Goal: Information Seeking & Learning: Learn about a topic

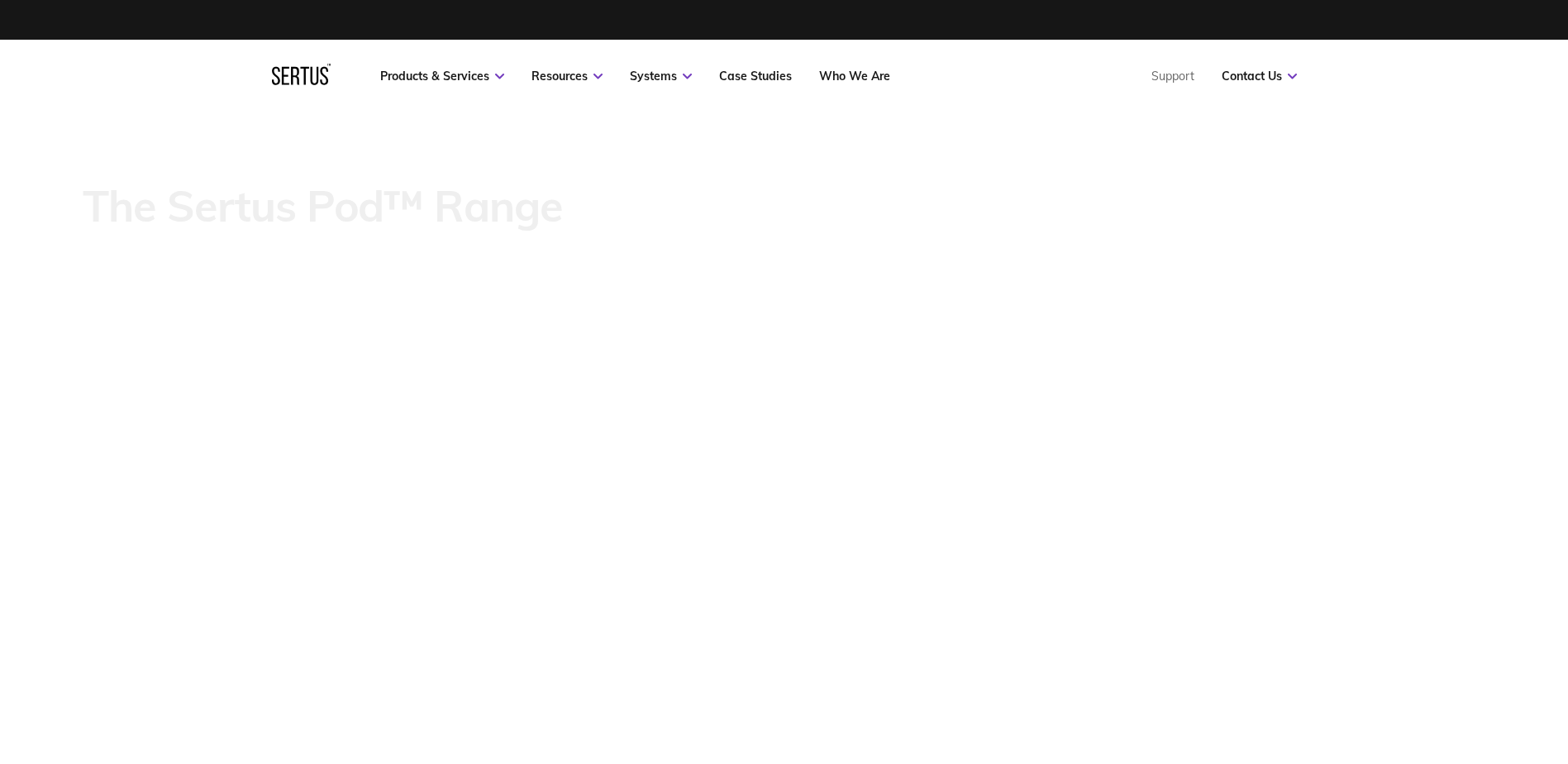
click at [295, 74] on icon at bounding box center [301, 75] width 59 height 21
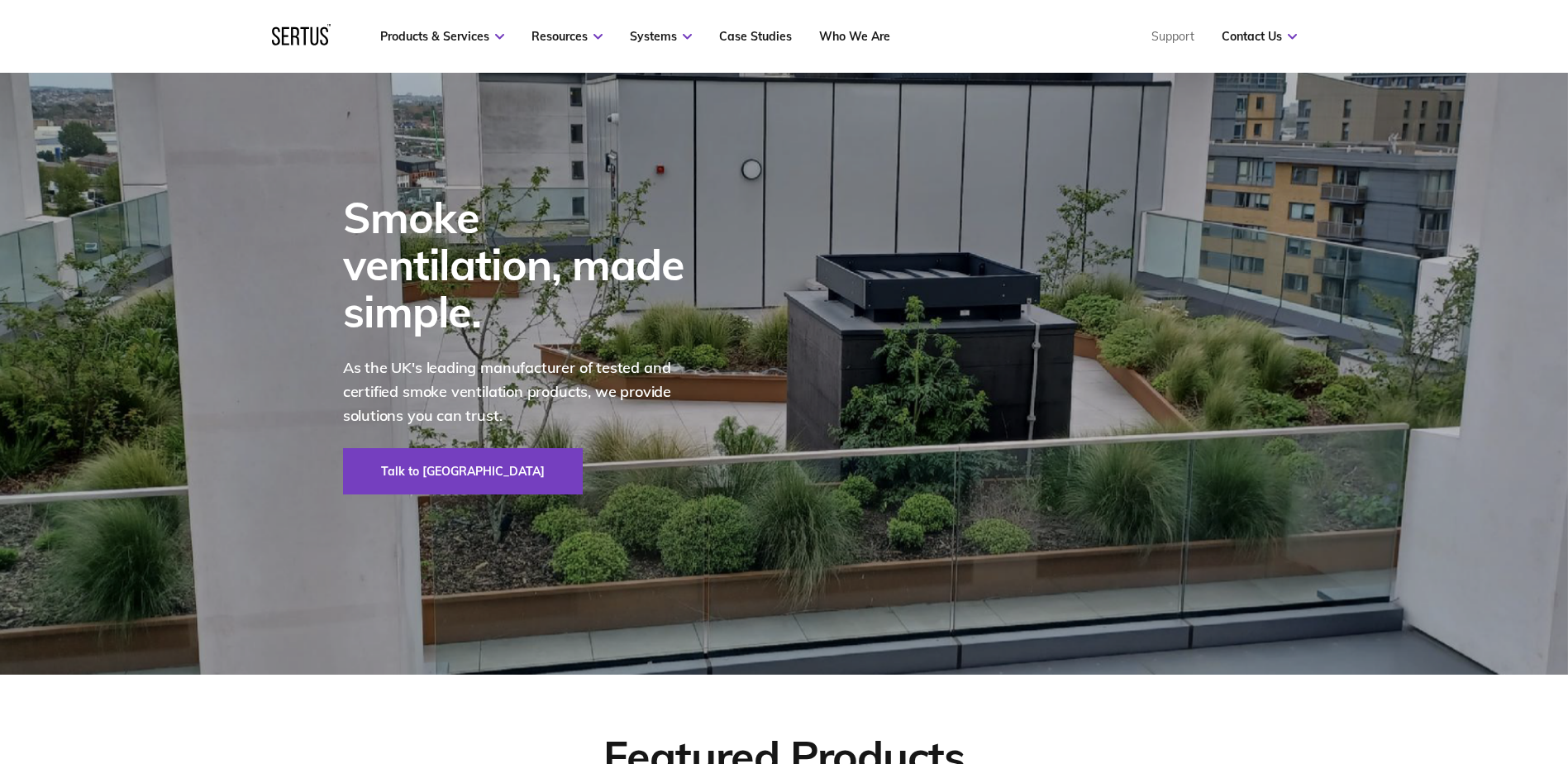
scroll to position [83, 0]
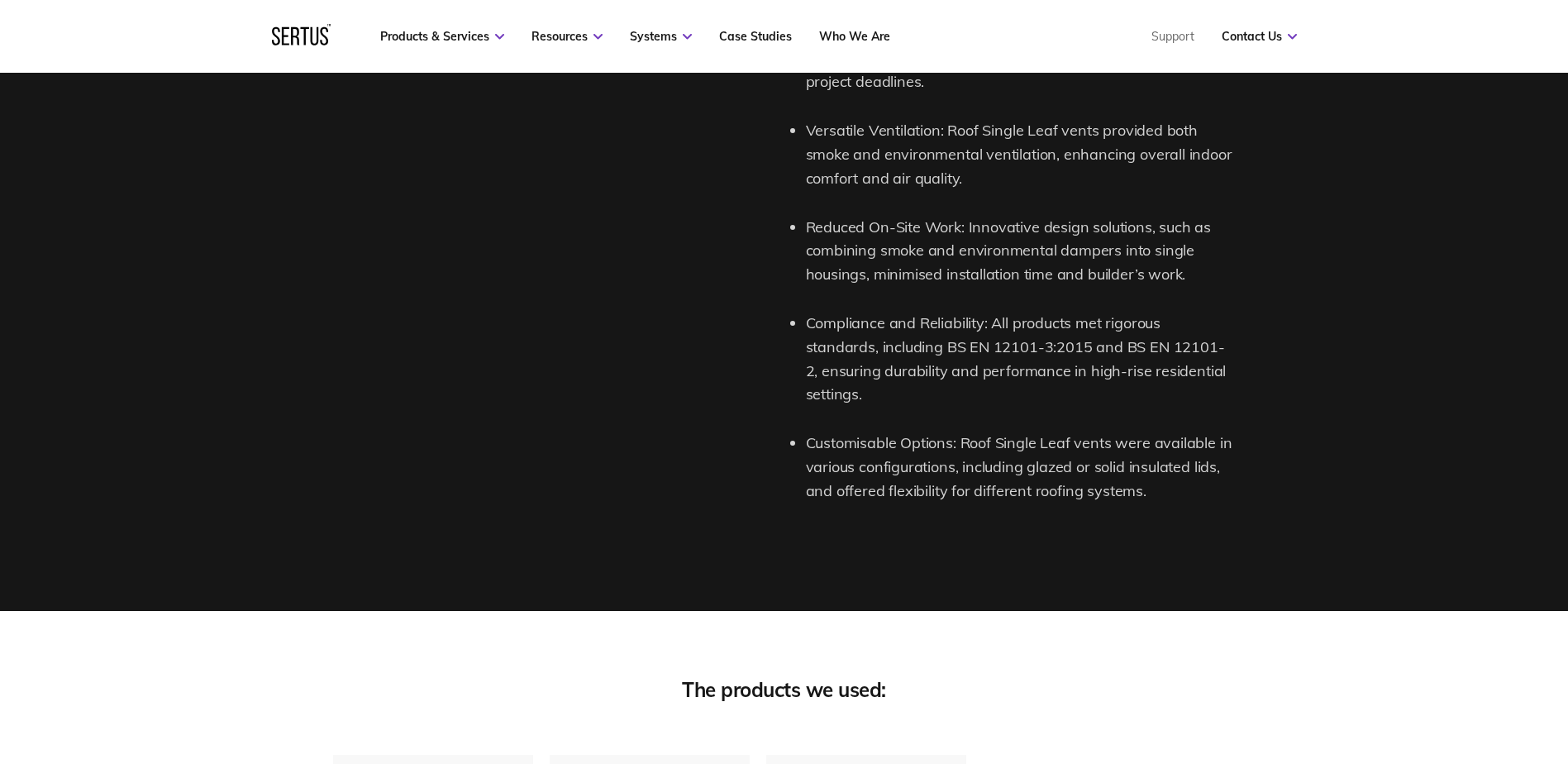
scroll to position [3471, 0]
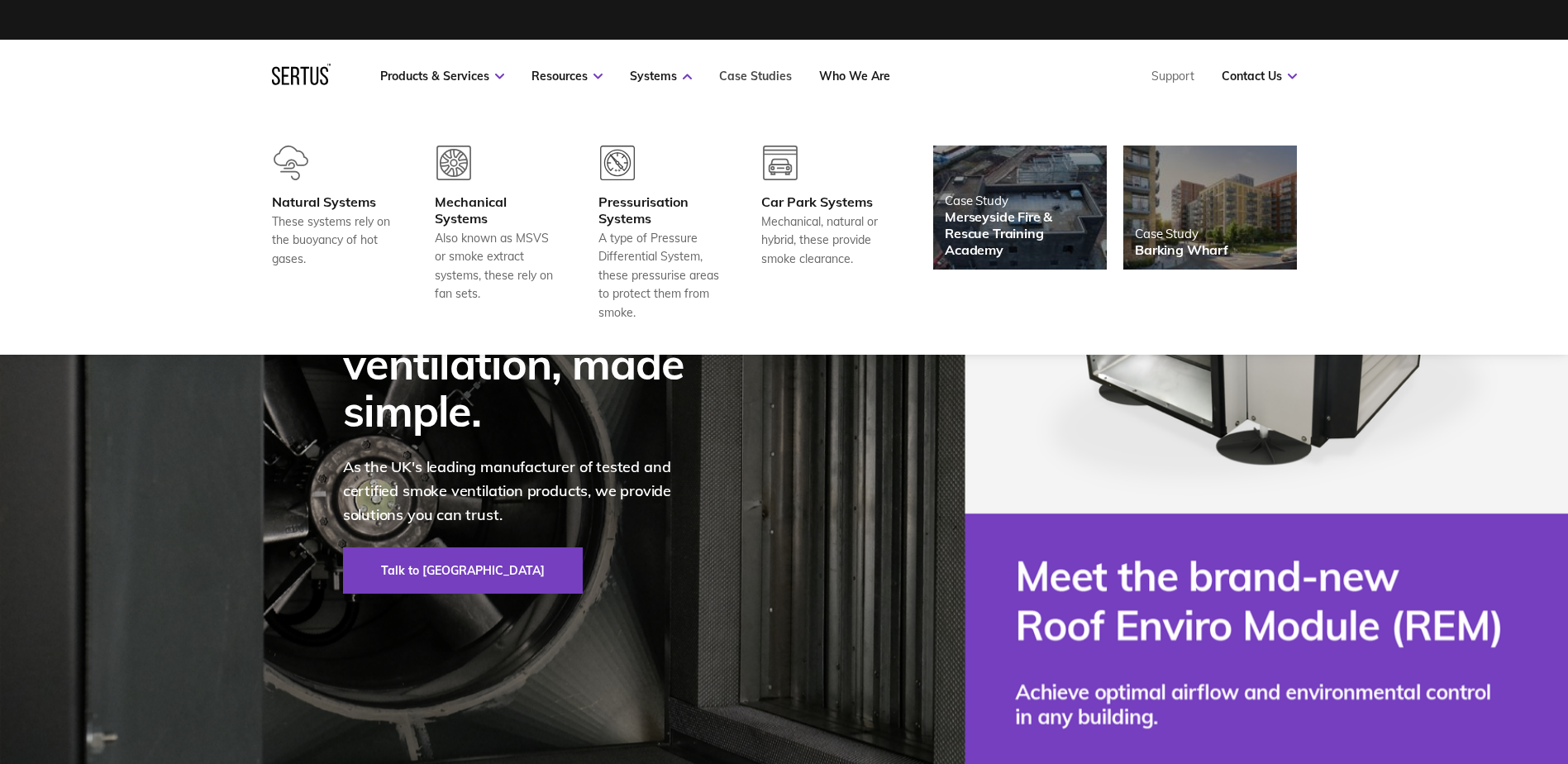
click at [755, 76] on link "Case Studies" at bounding box center [755, 76] width 73 height 15
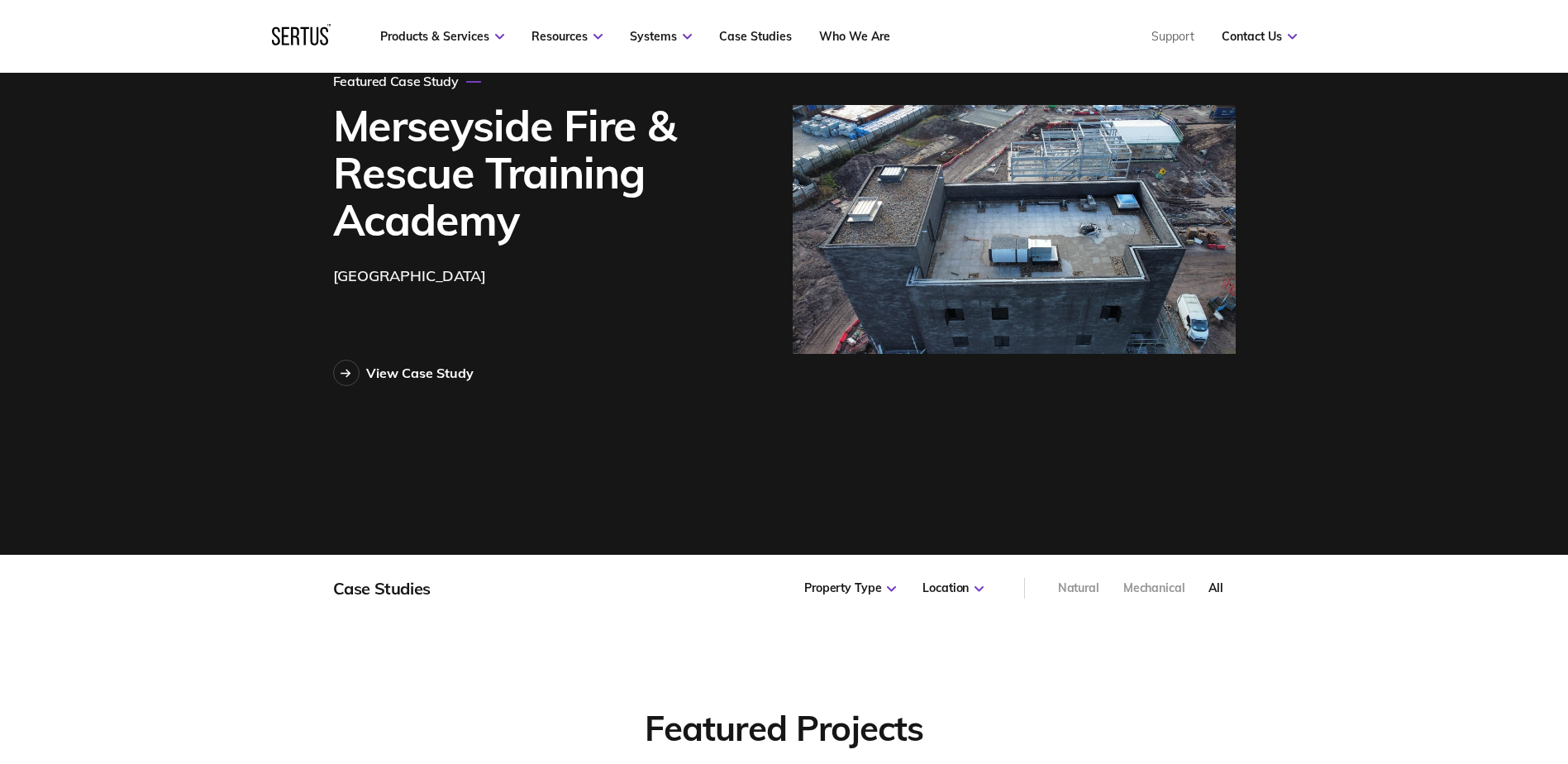
scroll to position [413, 0]
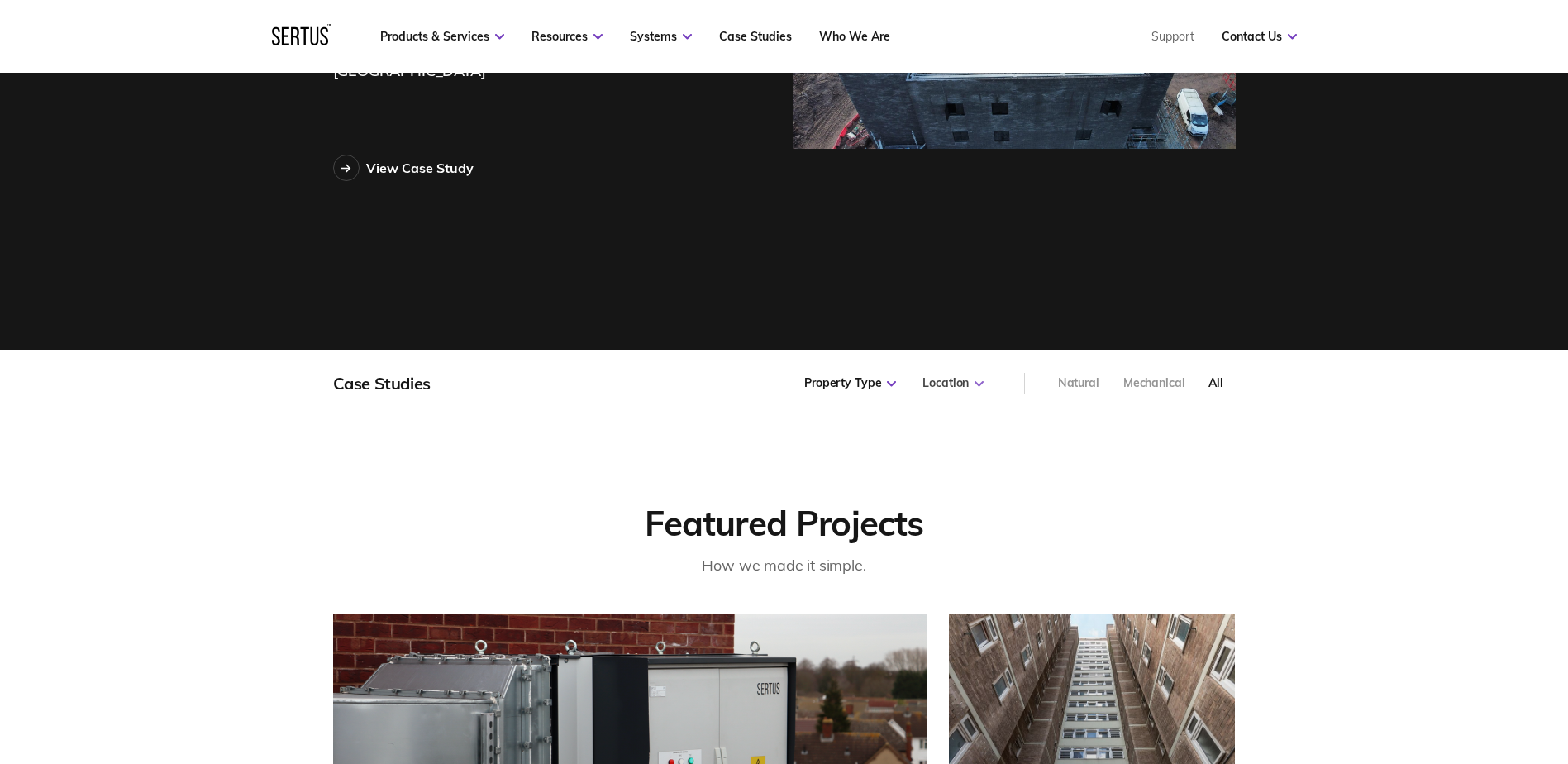
click at [975, 386] on icon at bounding box center [979, 384] width 9 height 6
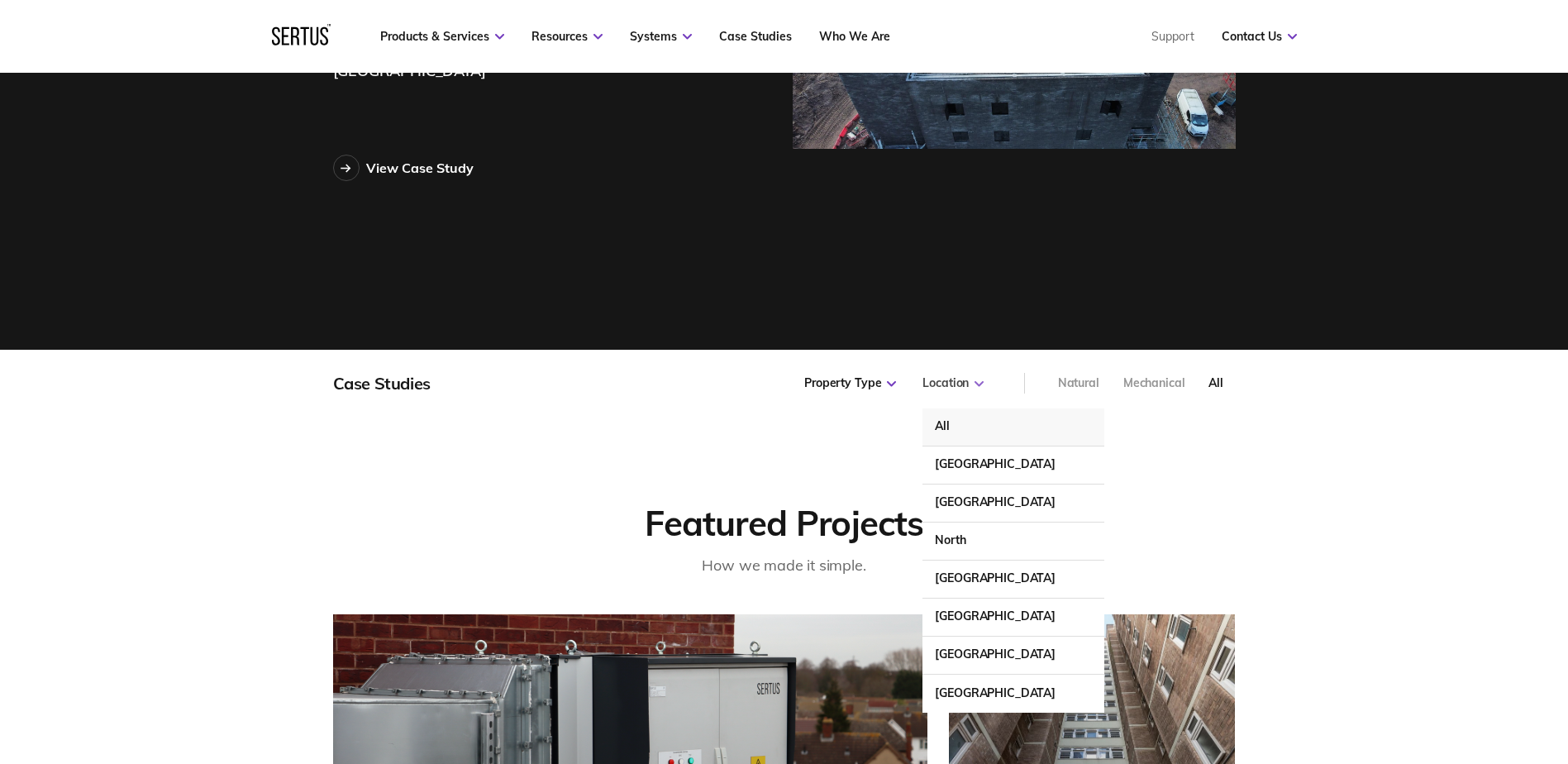
click at [975, 386] on div "Location" at bounding box center [952, 383] width 61 height 17
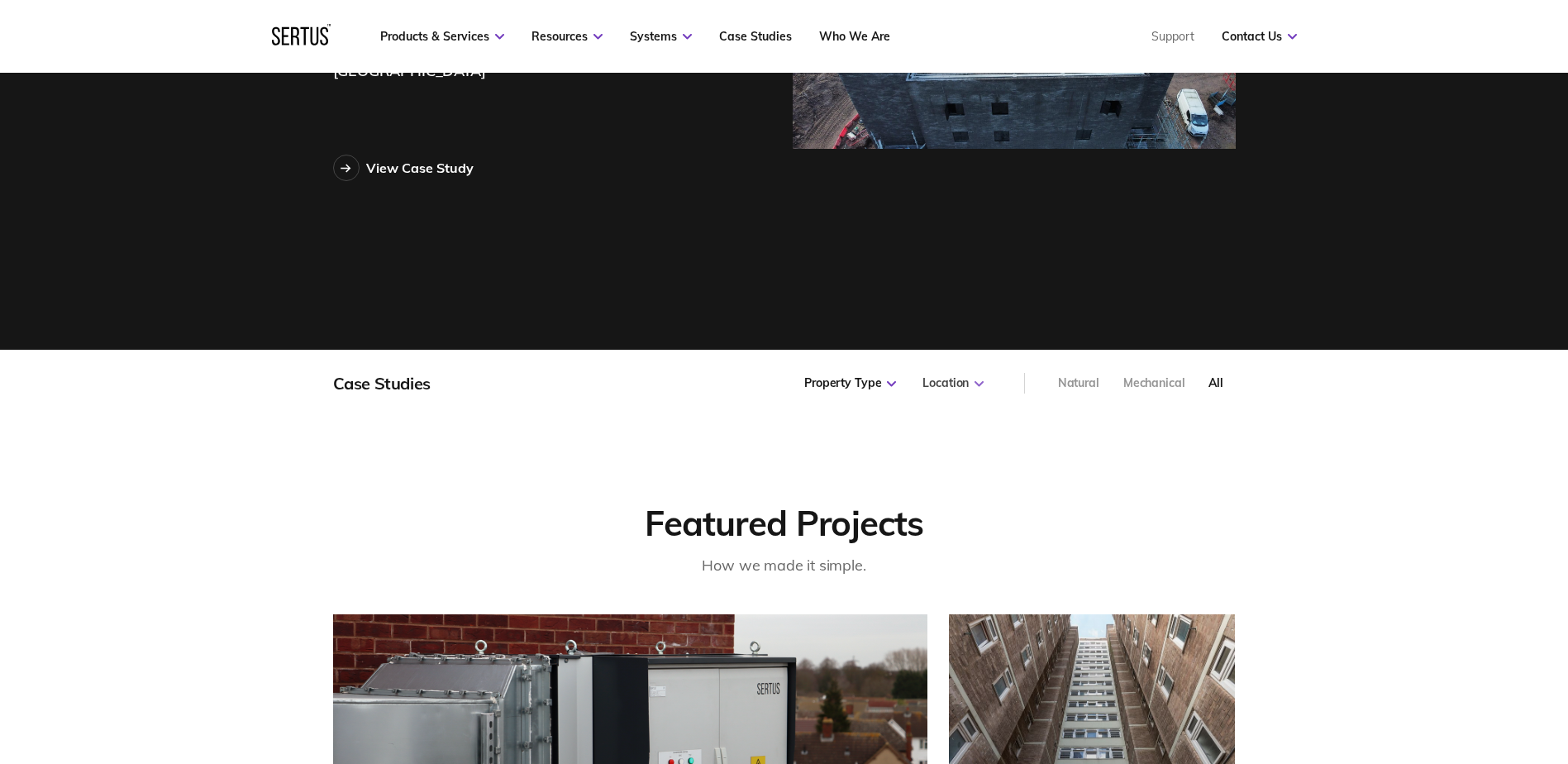
click at [959, 386] on div "Location" at bounding box center [952, 383] width 61 height 17
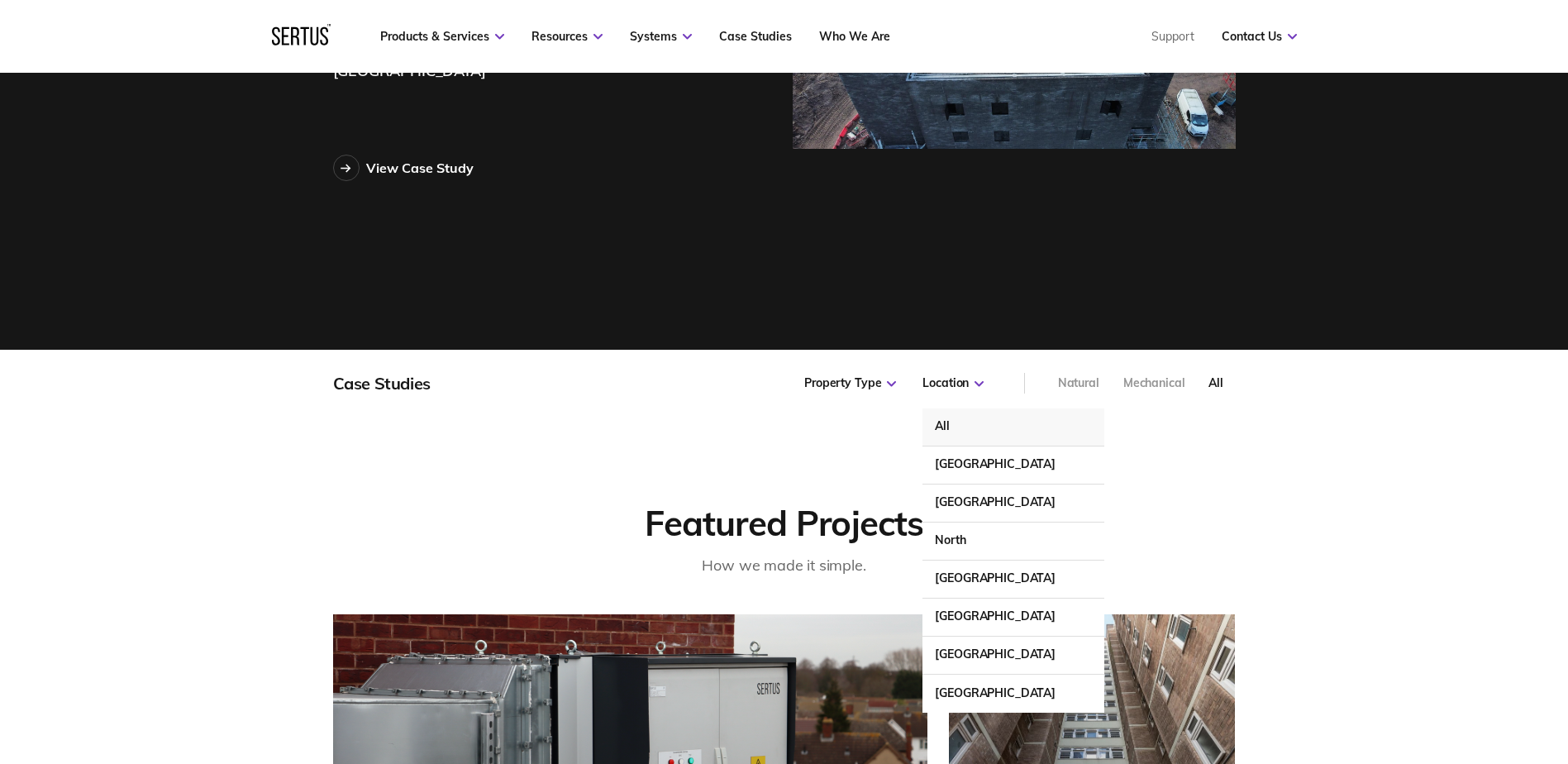
click at [1340, 415] on div "Case Studies Property Type All Public Commercial Hotel Student Accommodation Lo…" at bounding box center [784, 383] width 1568 height 67
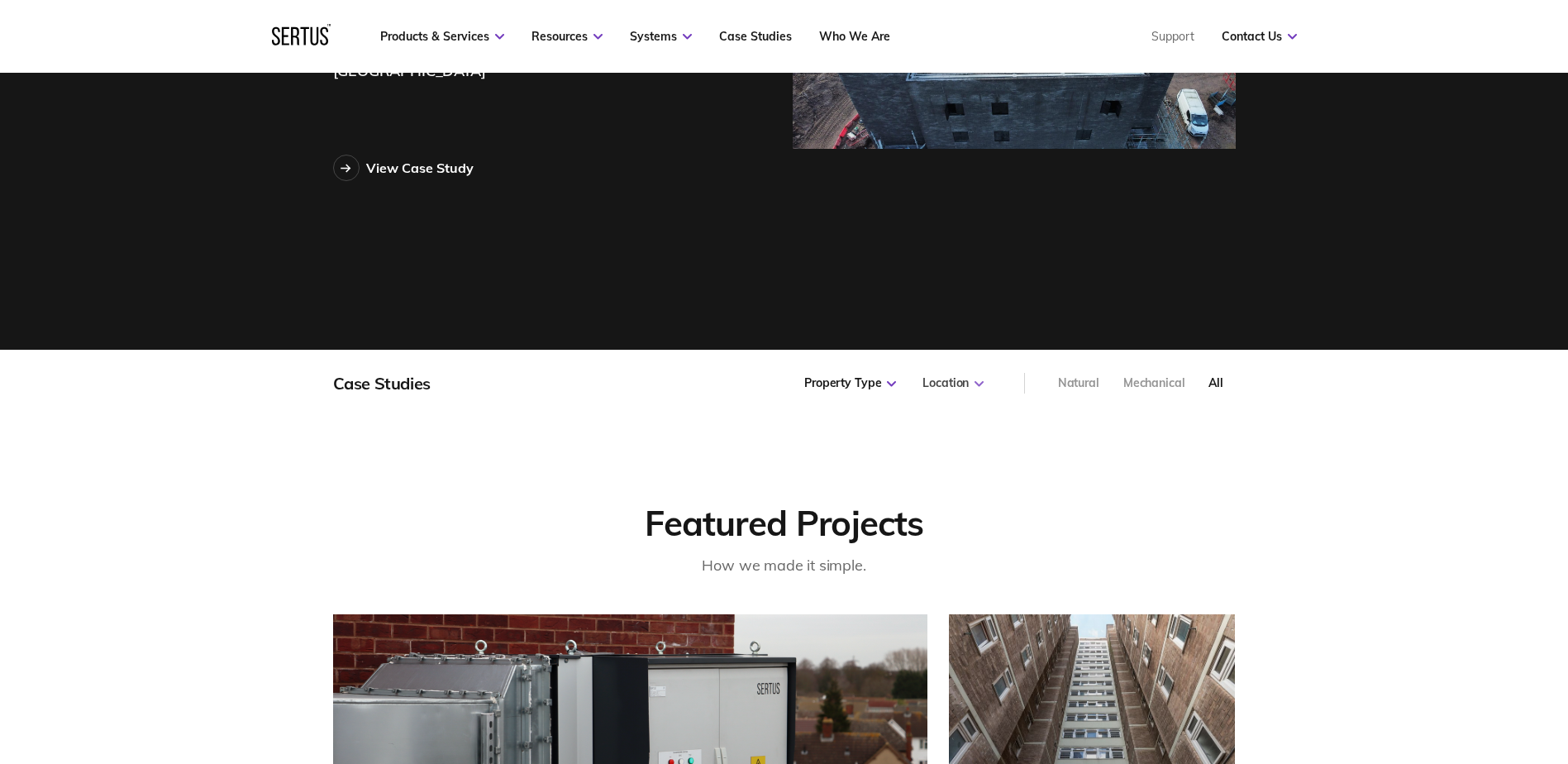
click at [970, 384] on div "Location" at bounding box center [952, 383] width 61 height 17
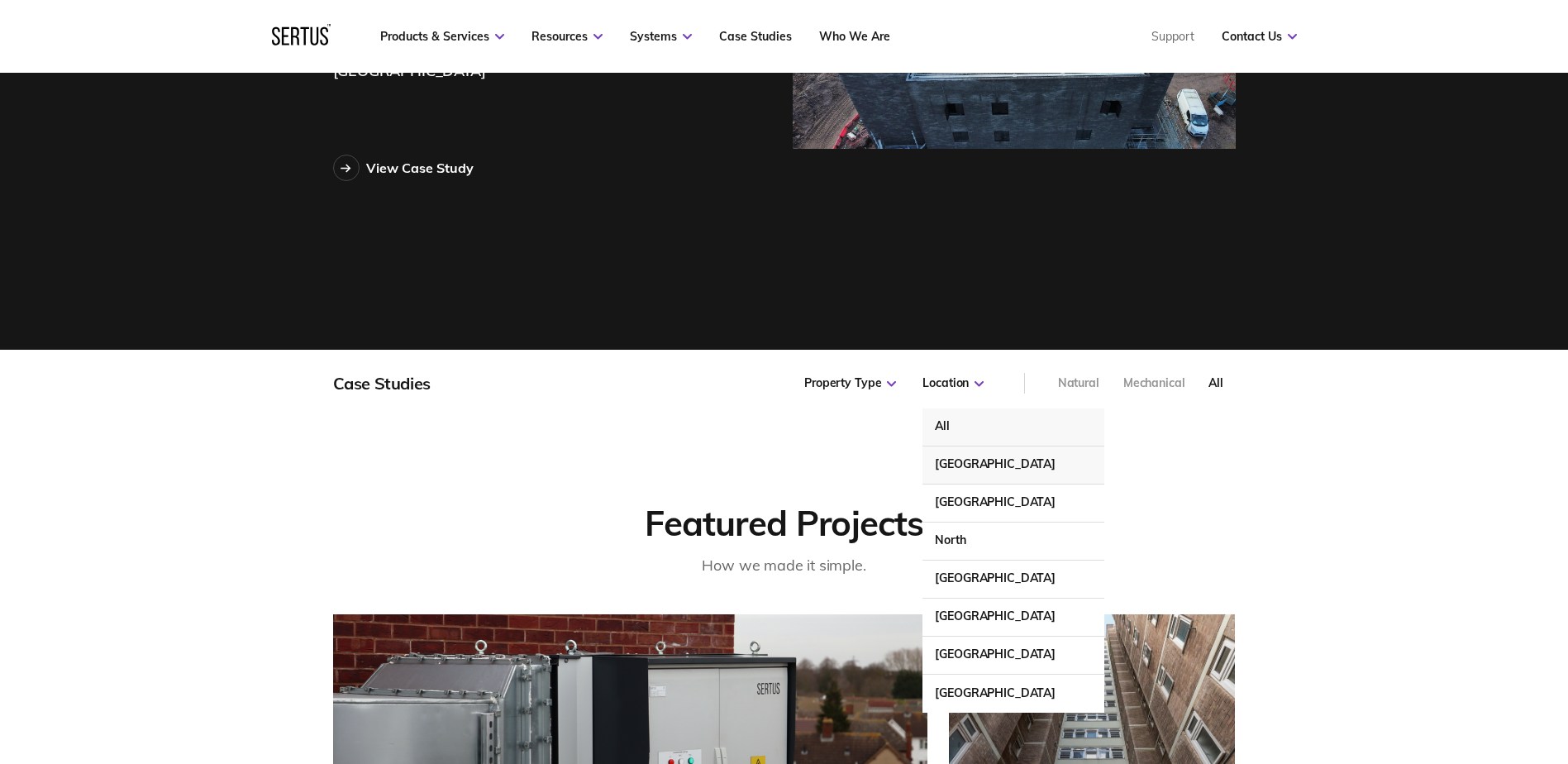
click at [972, 458] on div "North East" at bounding box center [1013, 465] width 182 height 38
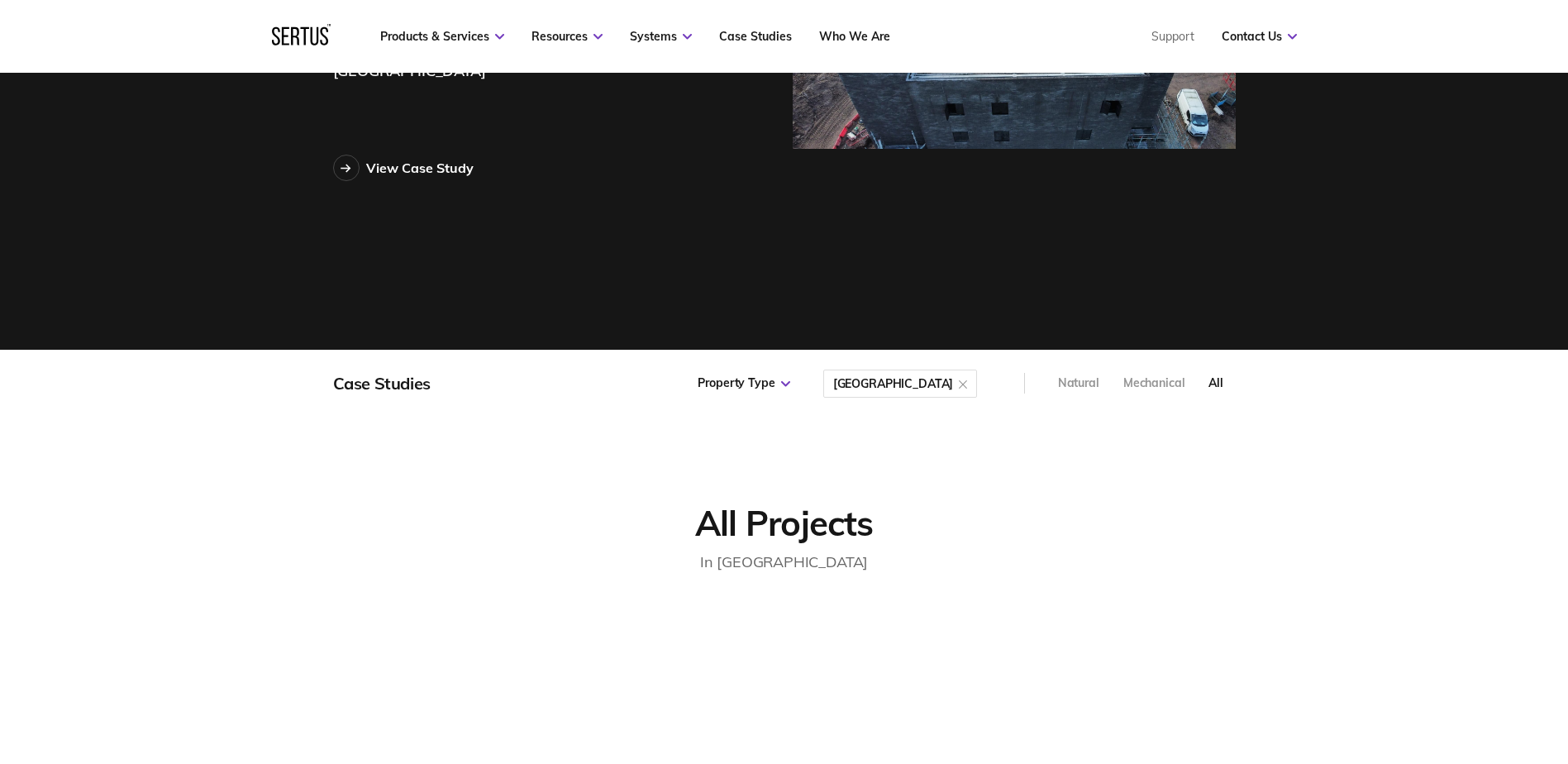
scroll to position [333, 947]
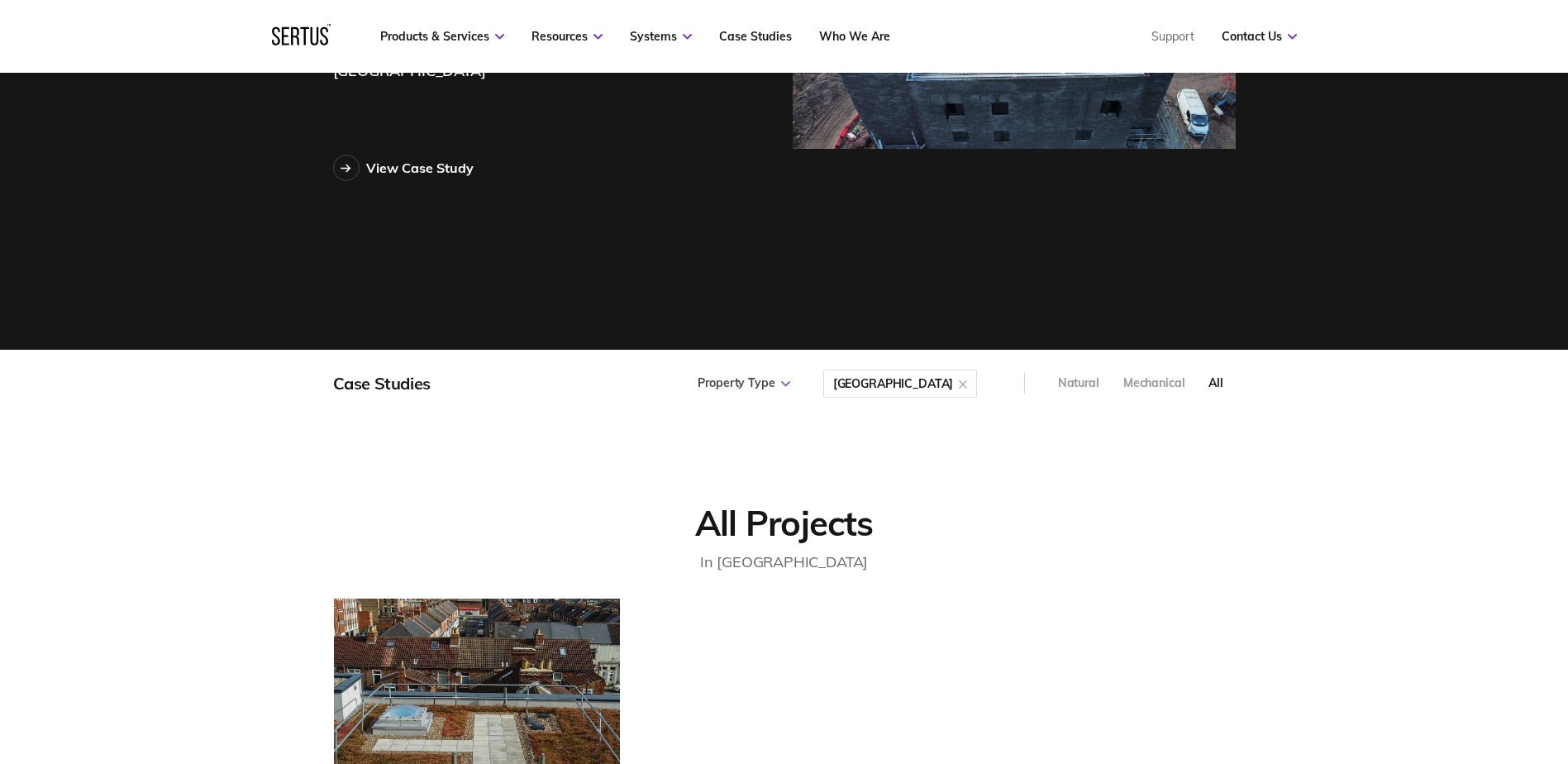
click at [790, 384] on icon at bounding box center [785, 384] width 9 height 6
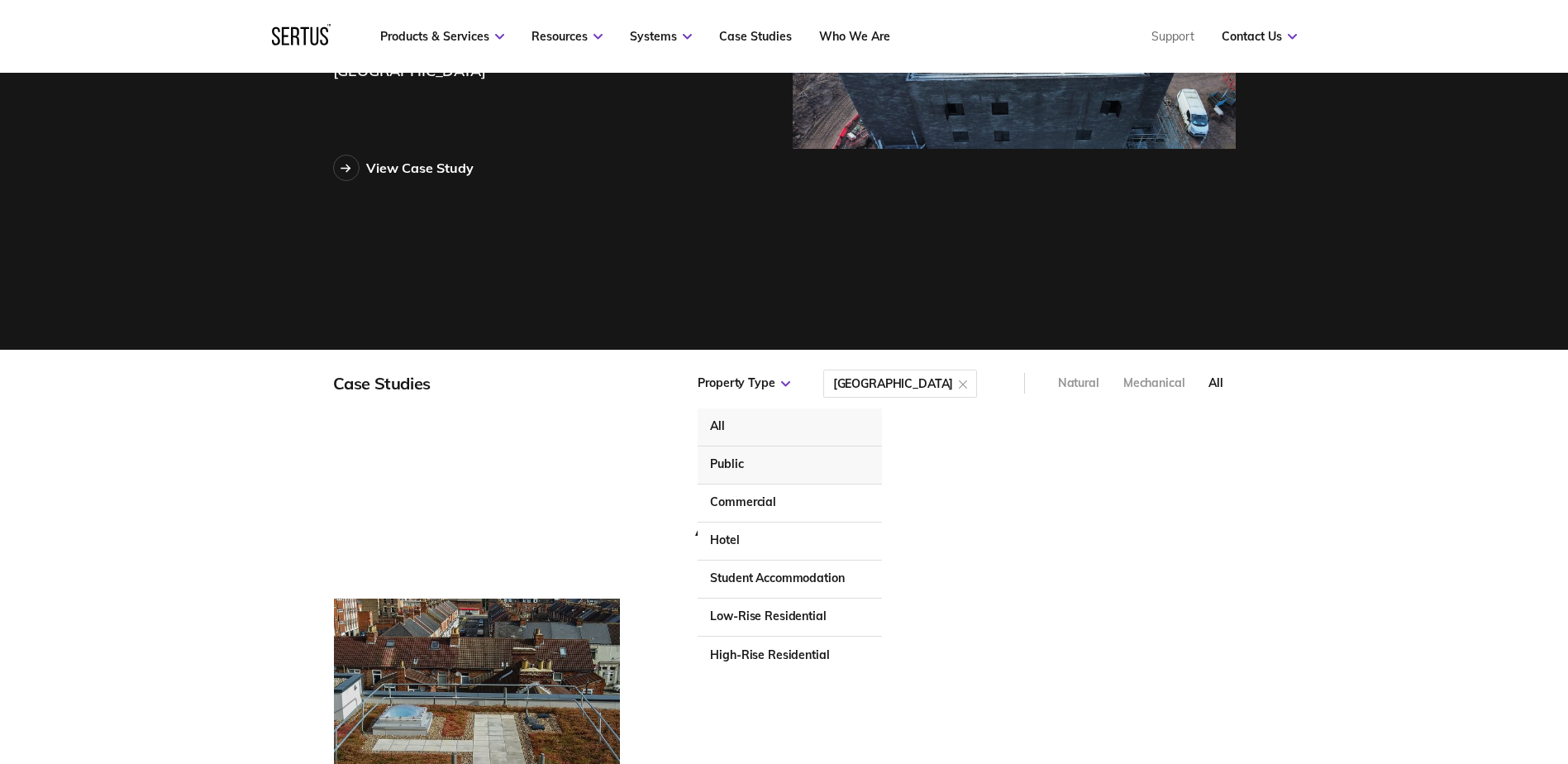
click at [800, 460] on div "Public" at bounding box center [789, 465] width 184 height 38
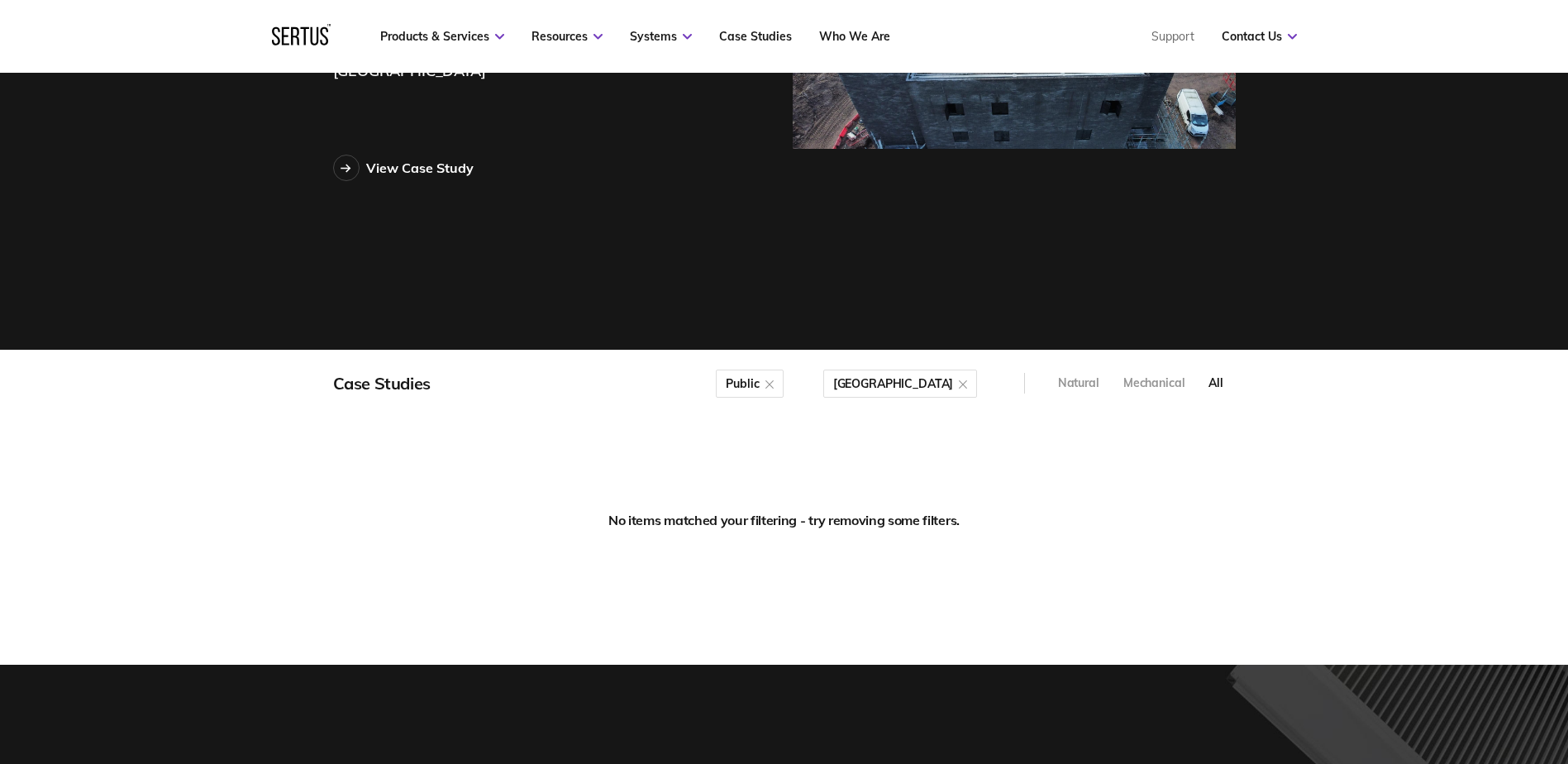
click at [774, 385] on div at bounding box center [768, 383] width 8 height 17
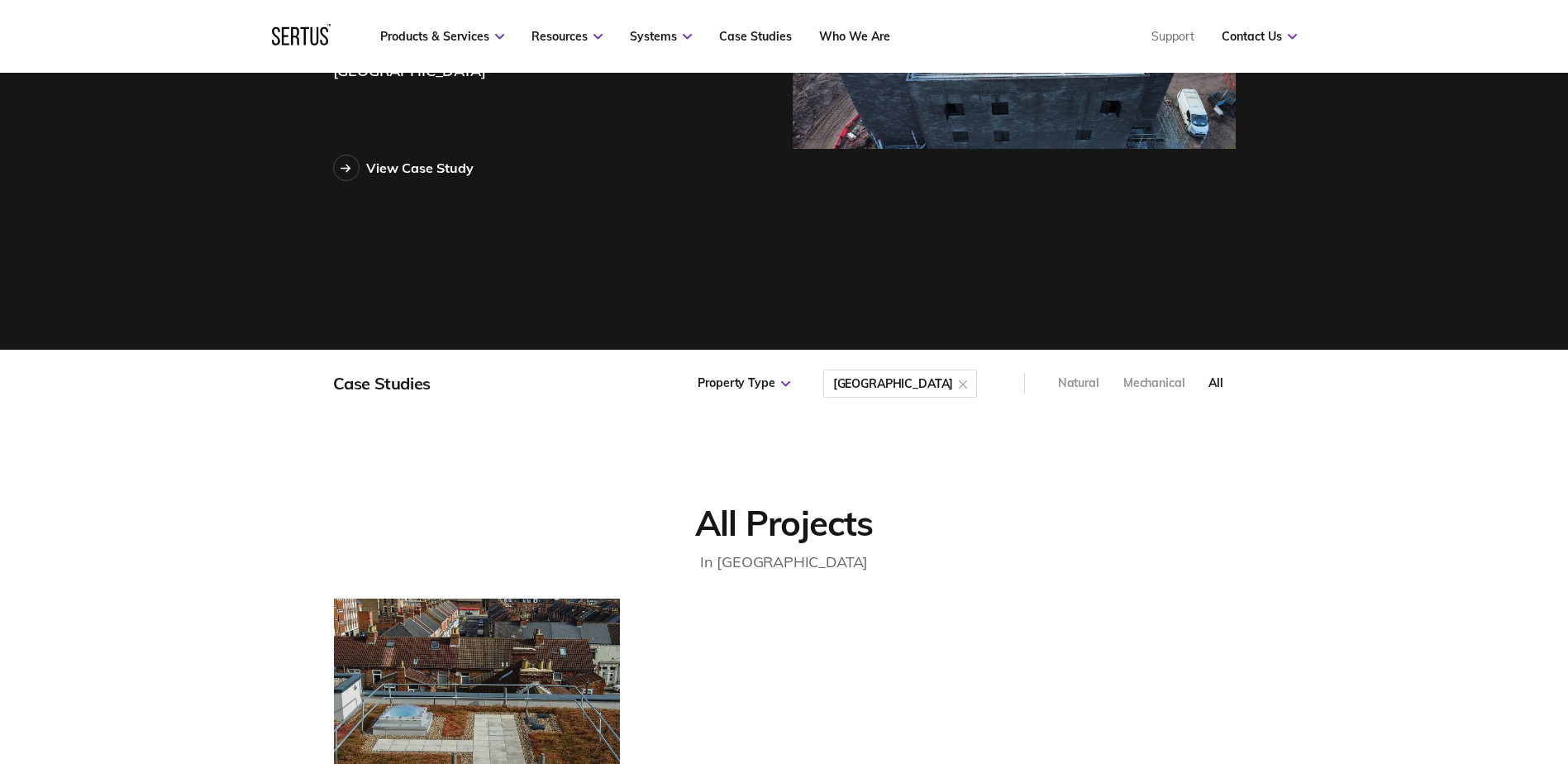
click at [959, 383] on div at bounding box center [962, 383] width 8 height 17
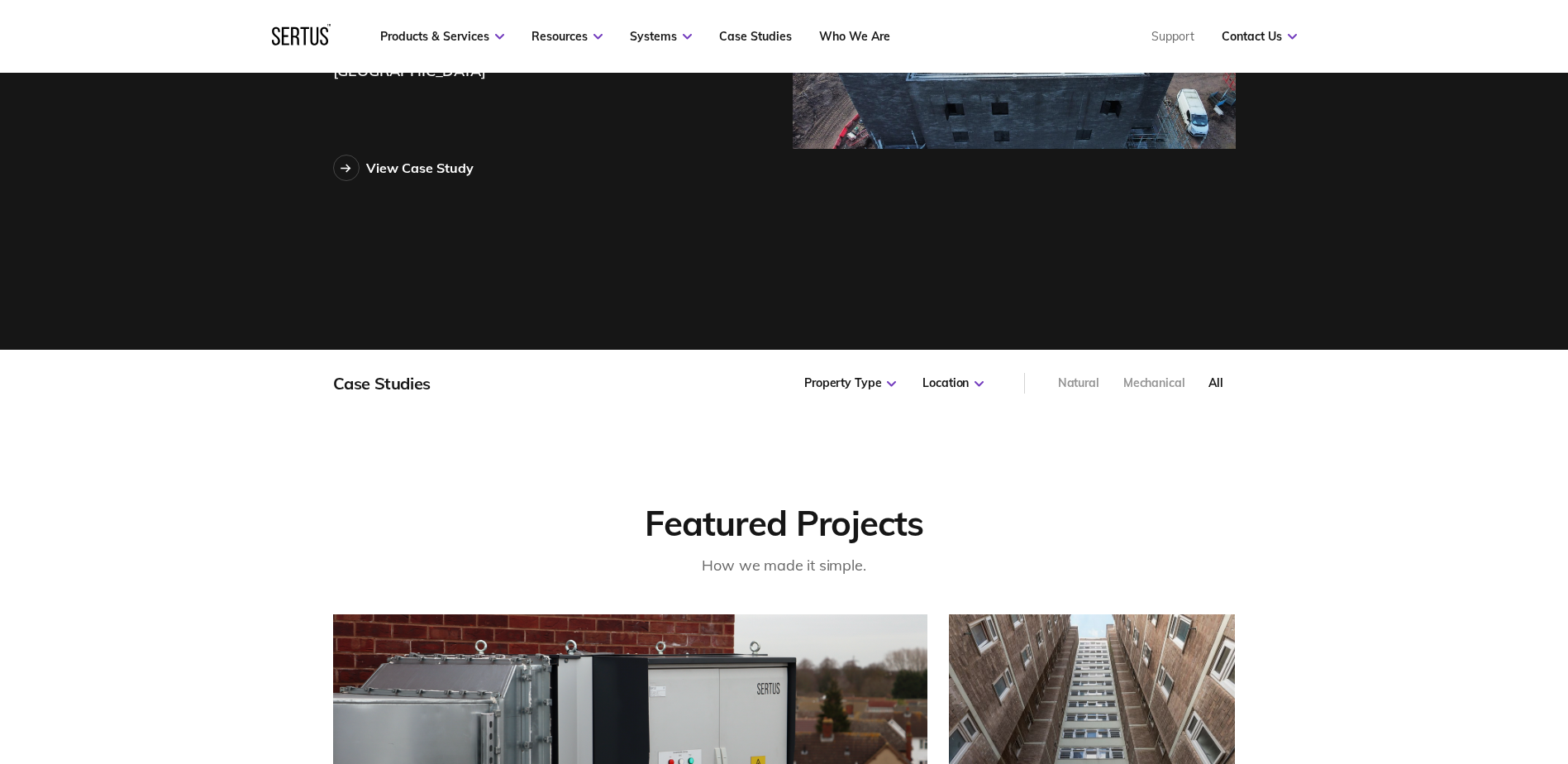
scroll to position [1194, 947]
click at [943, 461] on div "Featured Projects How we made it simple. Station Quarter Dagenham Flats" at bounding box center [784, 650] width 1568 height 467
click at [1081, 379] on div "Natural" at bounding box center [1078, 383] width 42 height 17
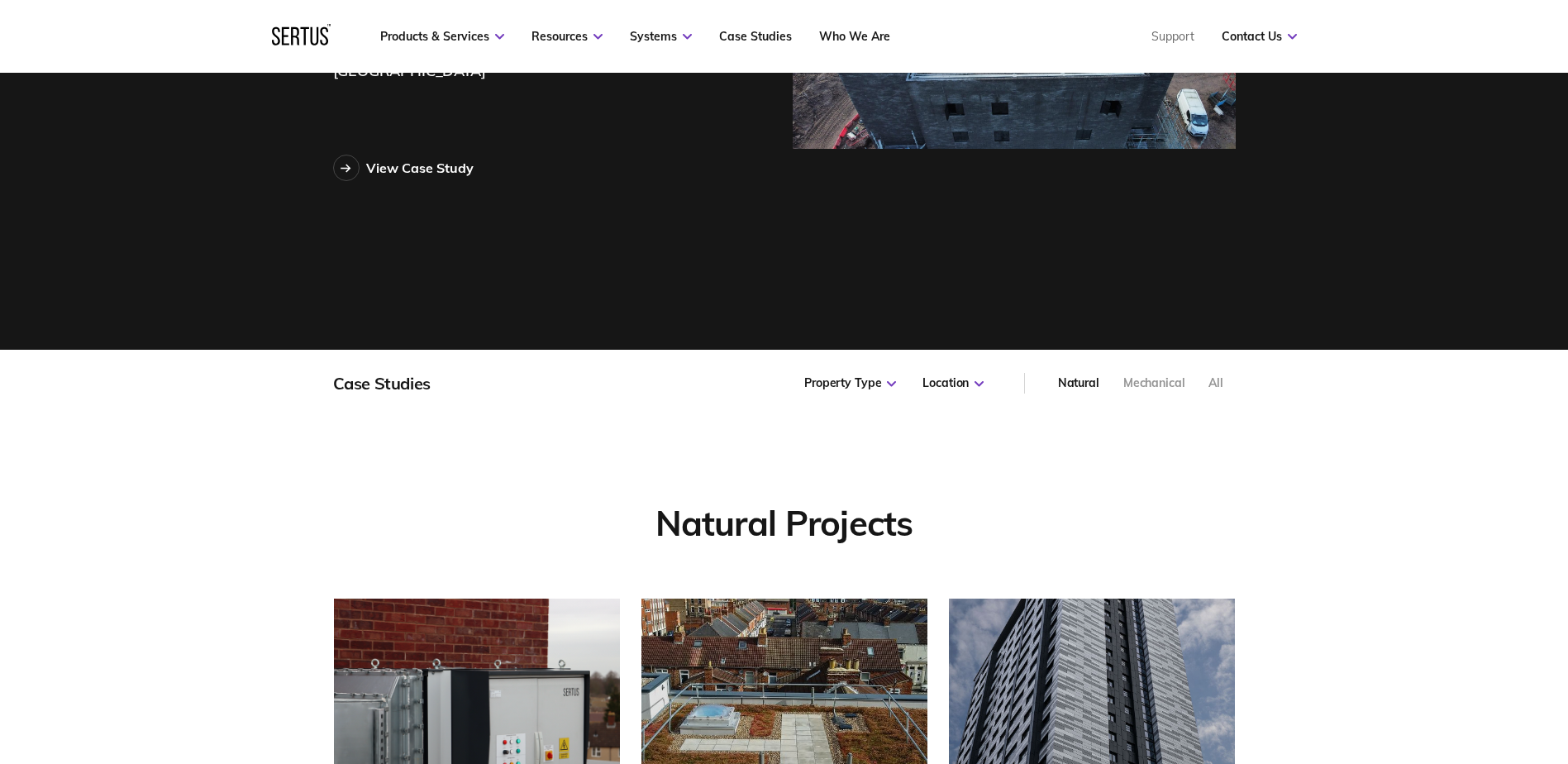
scroll to position [586, 947]
click at [1161, 384] on div "Mechanical" at bounding box center [1154, 383] width 62 height 17
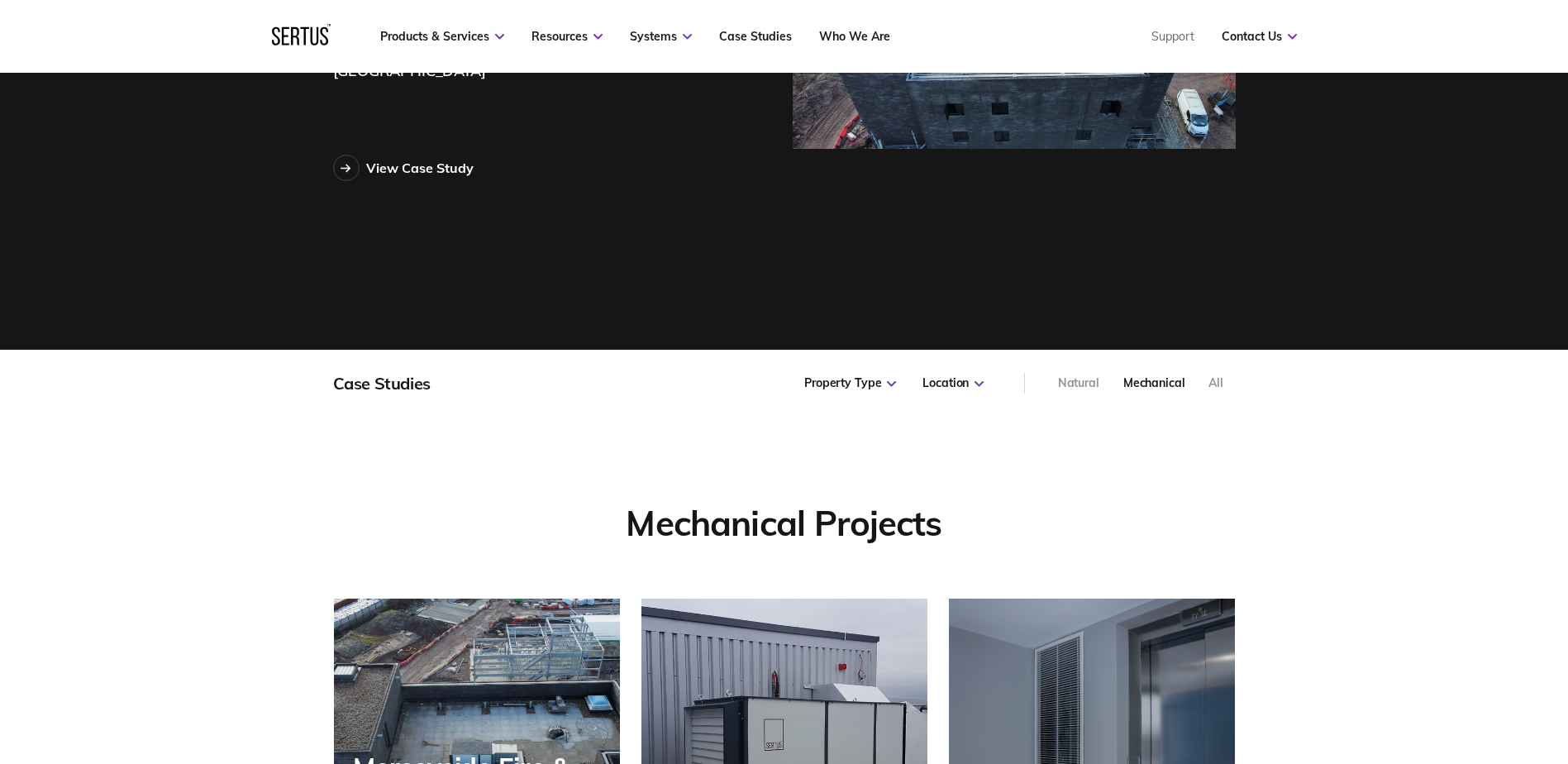
scroll to position [8, 8]
click at [1085, 381] on div "Natural" at bounding box center [1078, 383] width 42 height 17
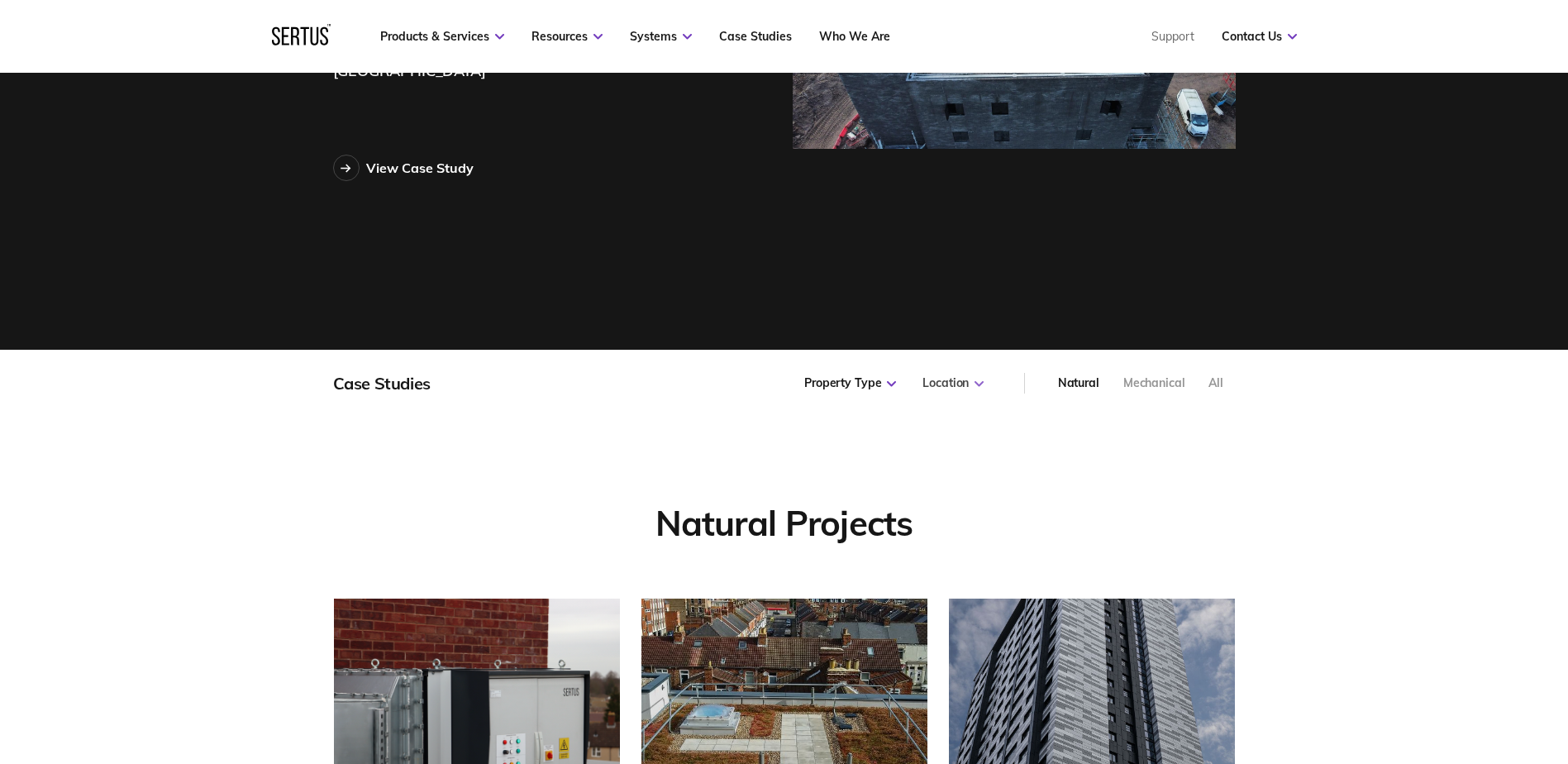
scroll to position [586, 947]
click at [844, 375] on div "Property Type" at bounding box center [849, 383] width 92 height 17
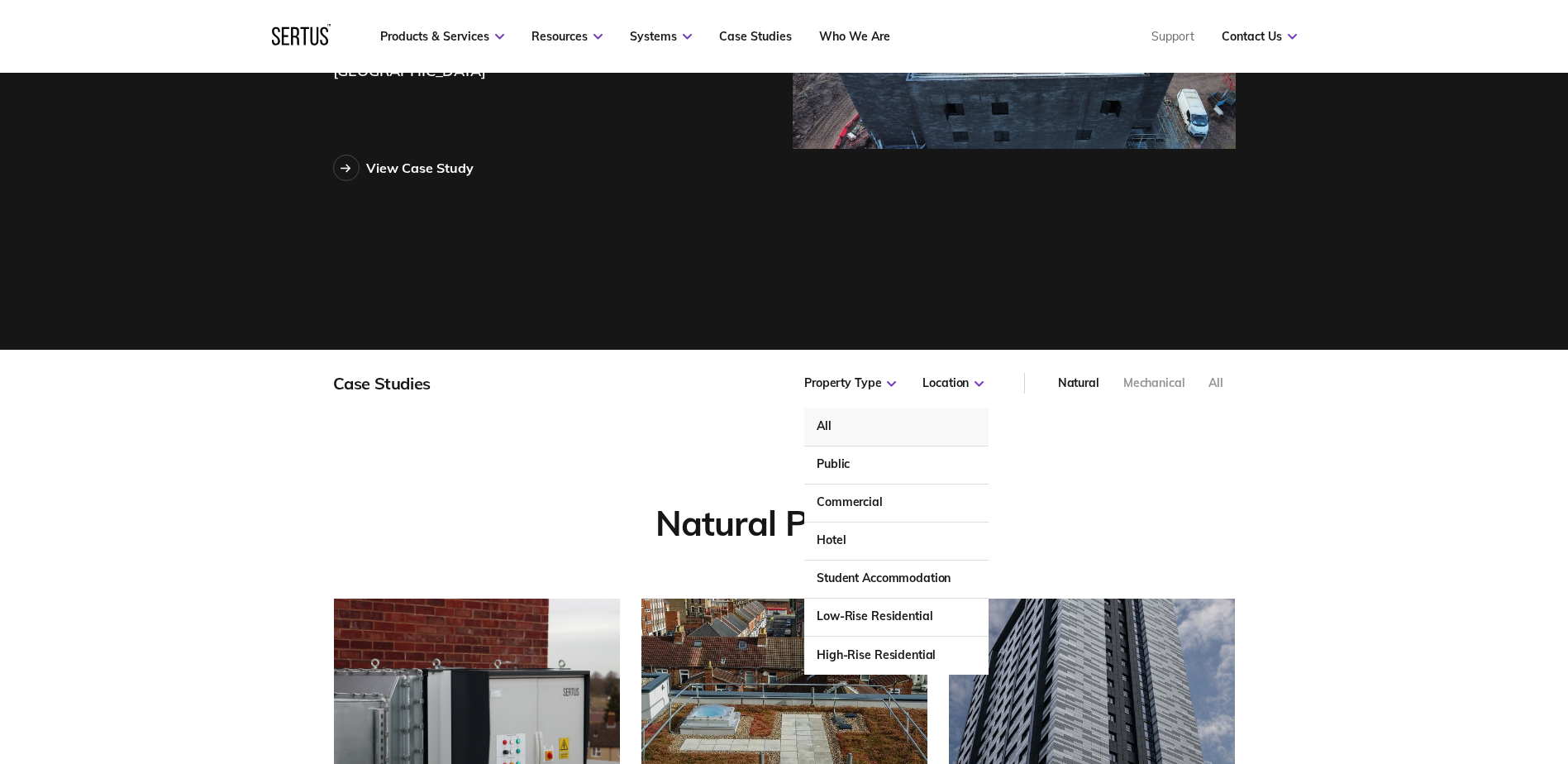
click at [386, 383] on div "Case Studies" at bounding box center [382, 383] width 98 height 20
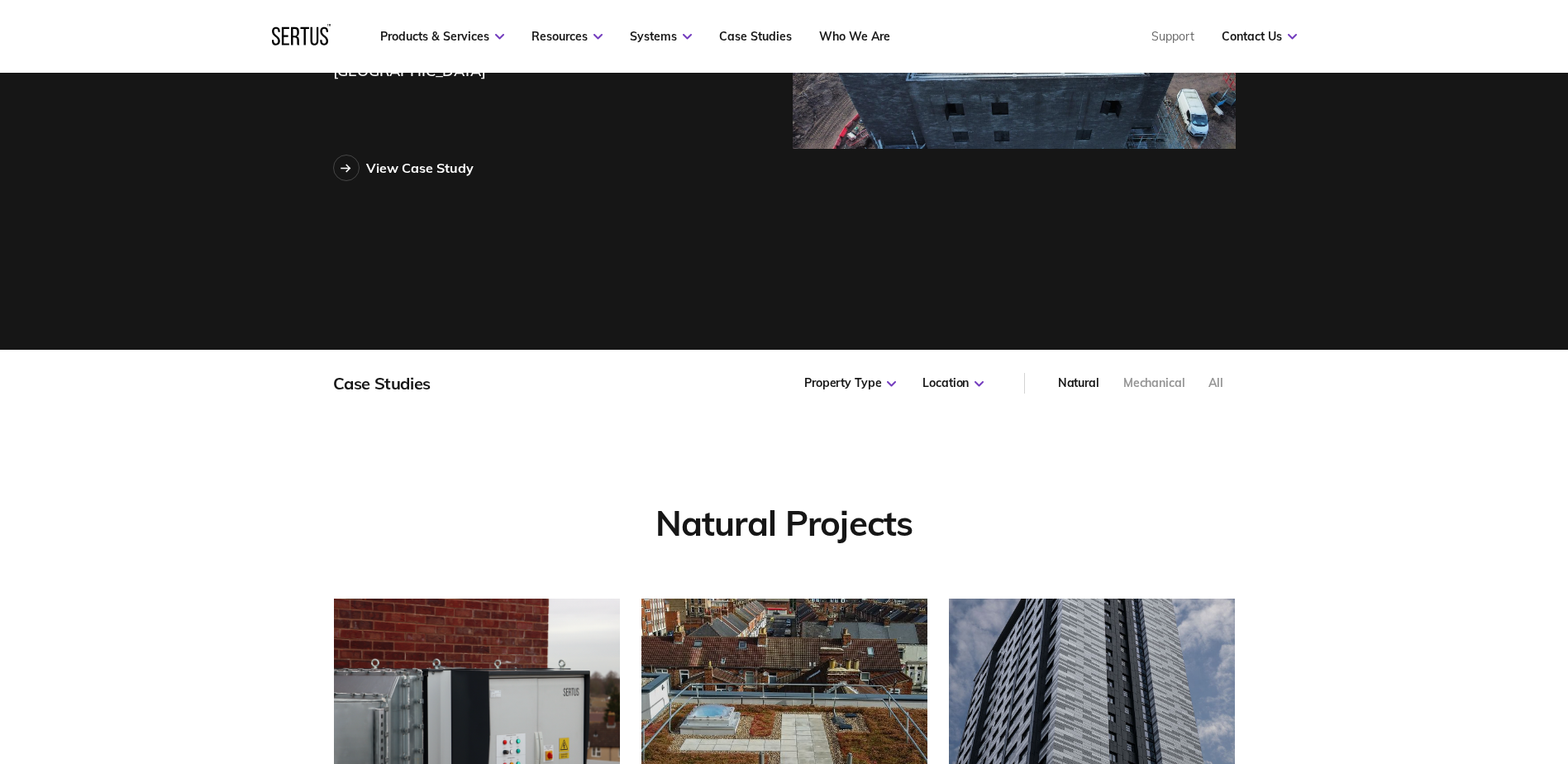
click at [1400, 386] on div "Case Studies Property Type All Public Commercial Hotel Student Accommodation Lo…" at bounding box center [784, 383] width 1568 height 67
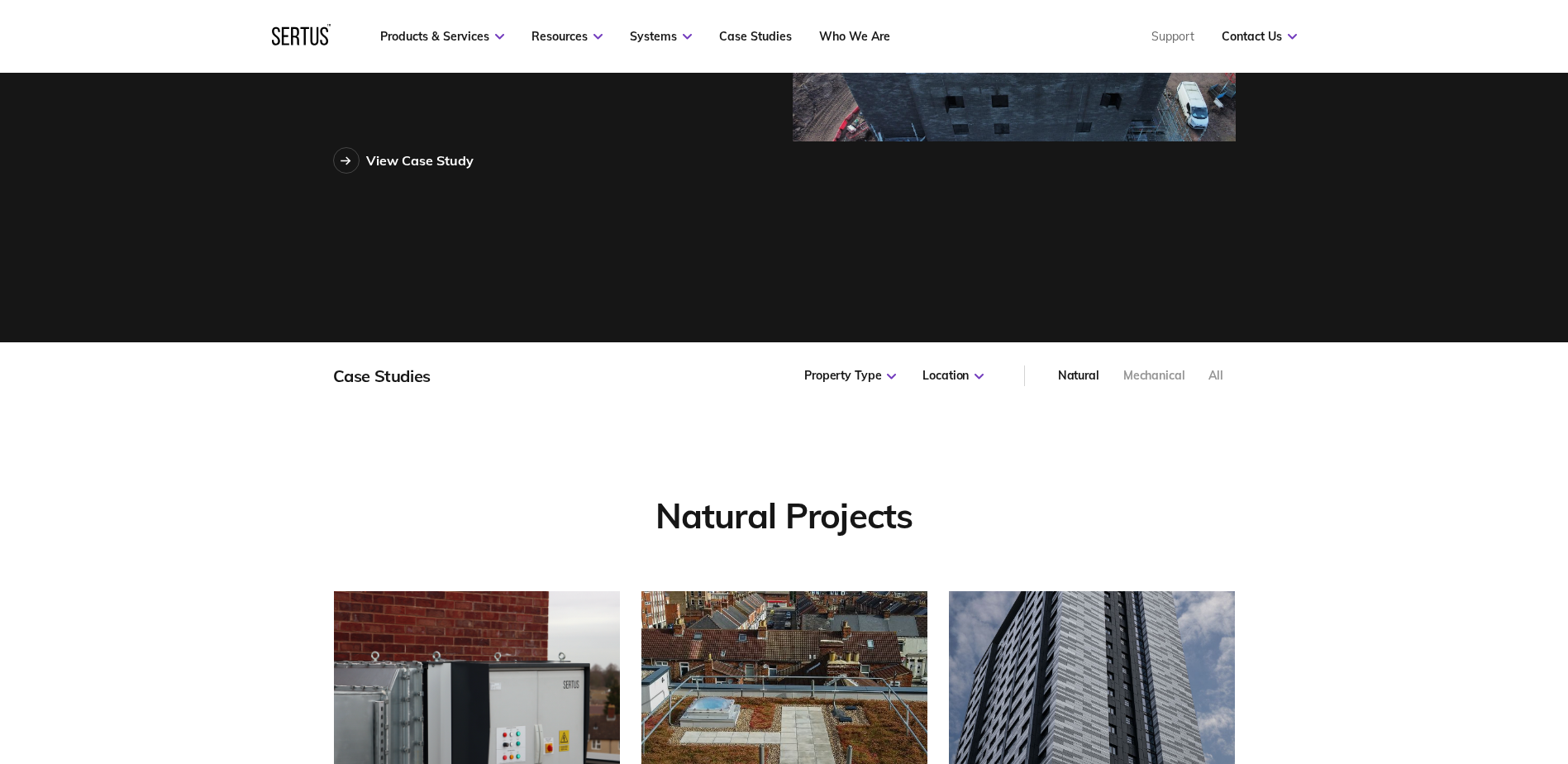
scroll to position [0, 0]
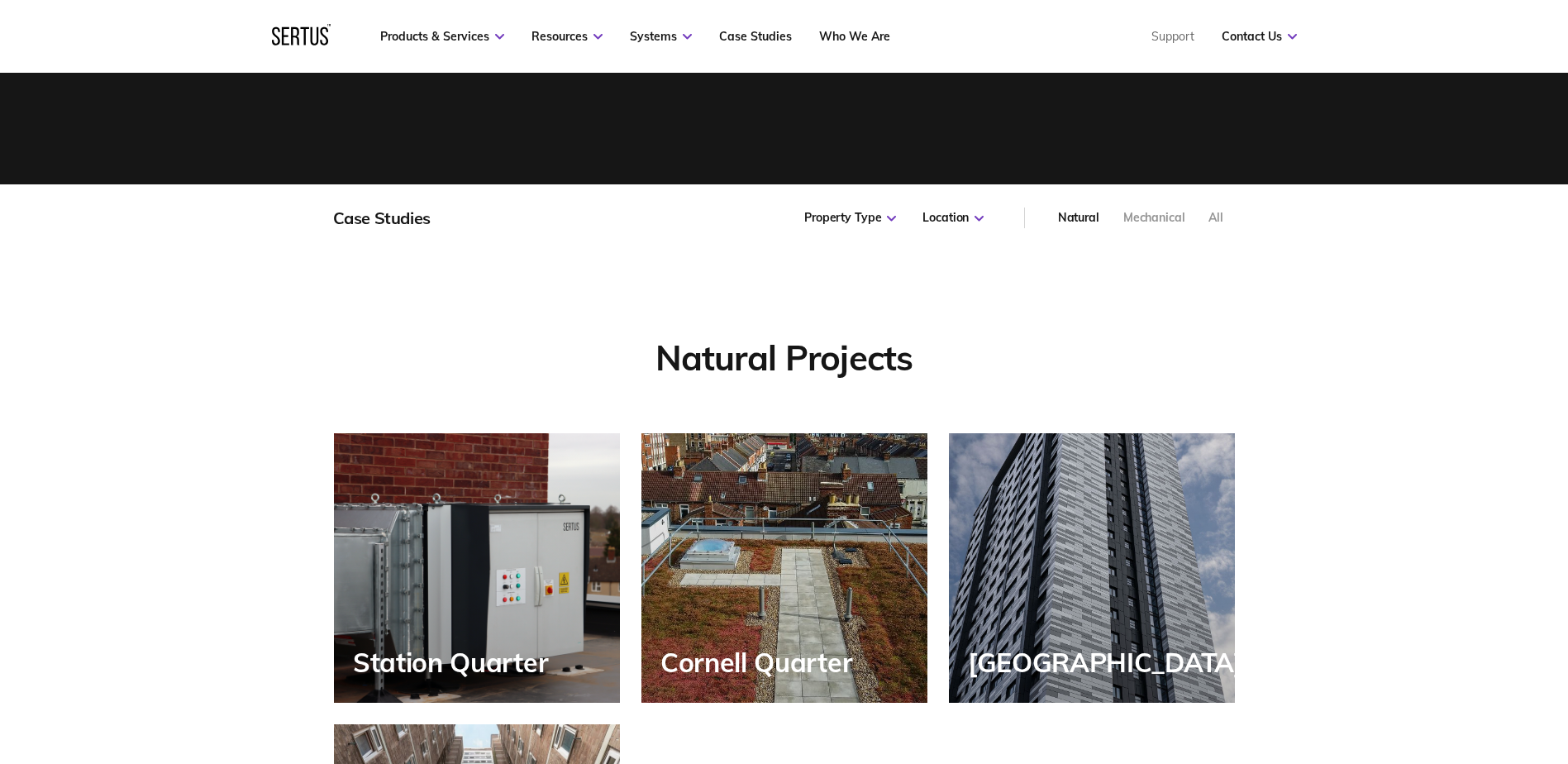
click at [386, 215] on div "Case Studies" at bounding box center [382, 218] width 98 height 20
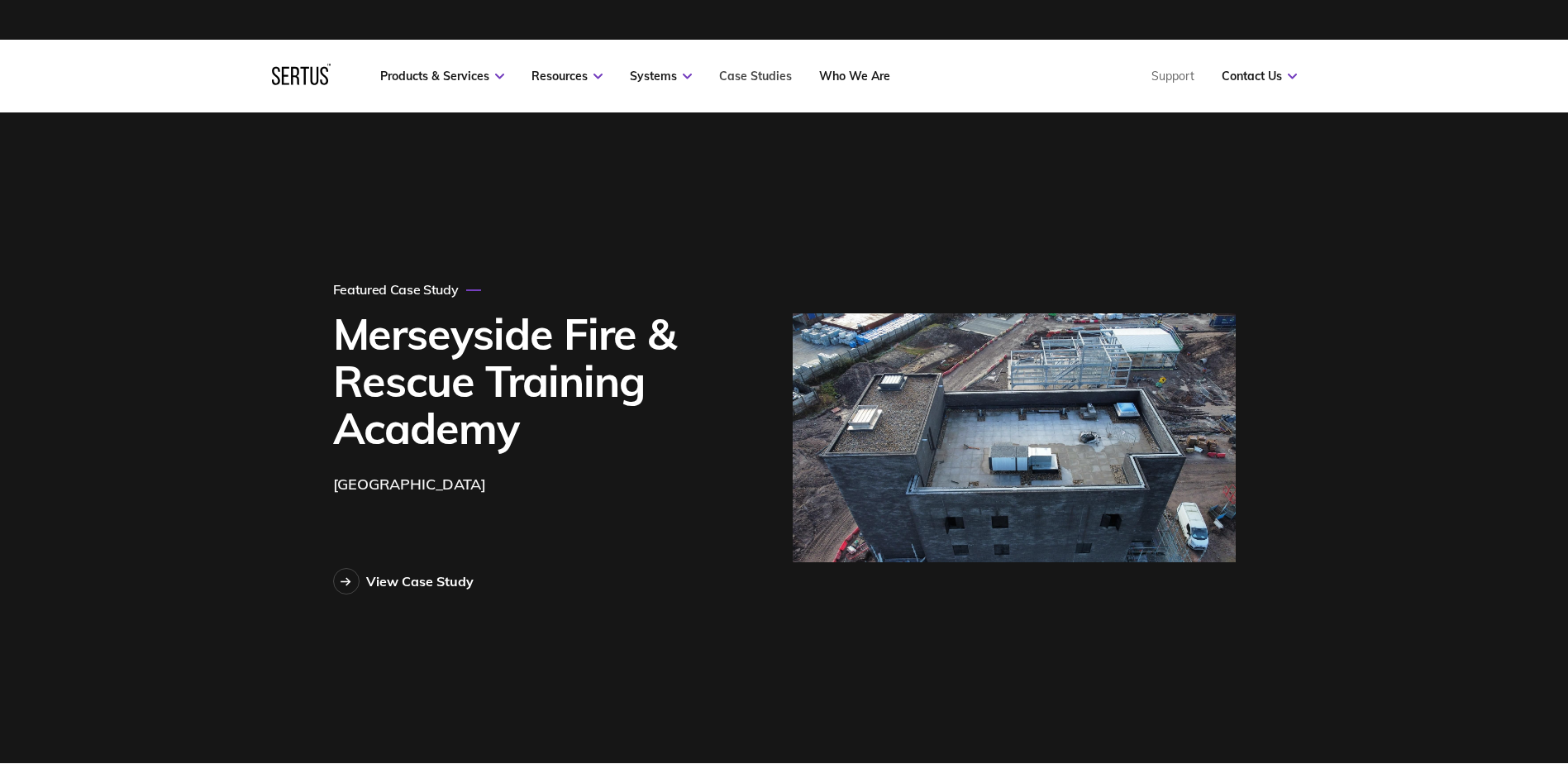
click at [752, 76] on link "Case Studies" at bounding box center [755, 76] width 73 height 15
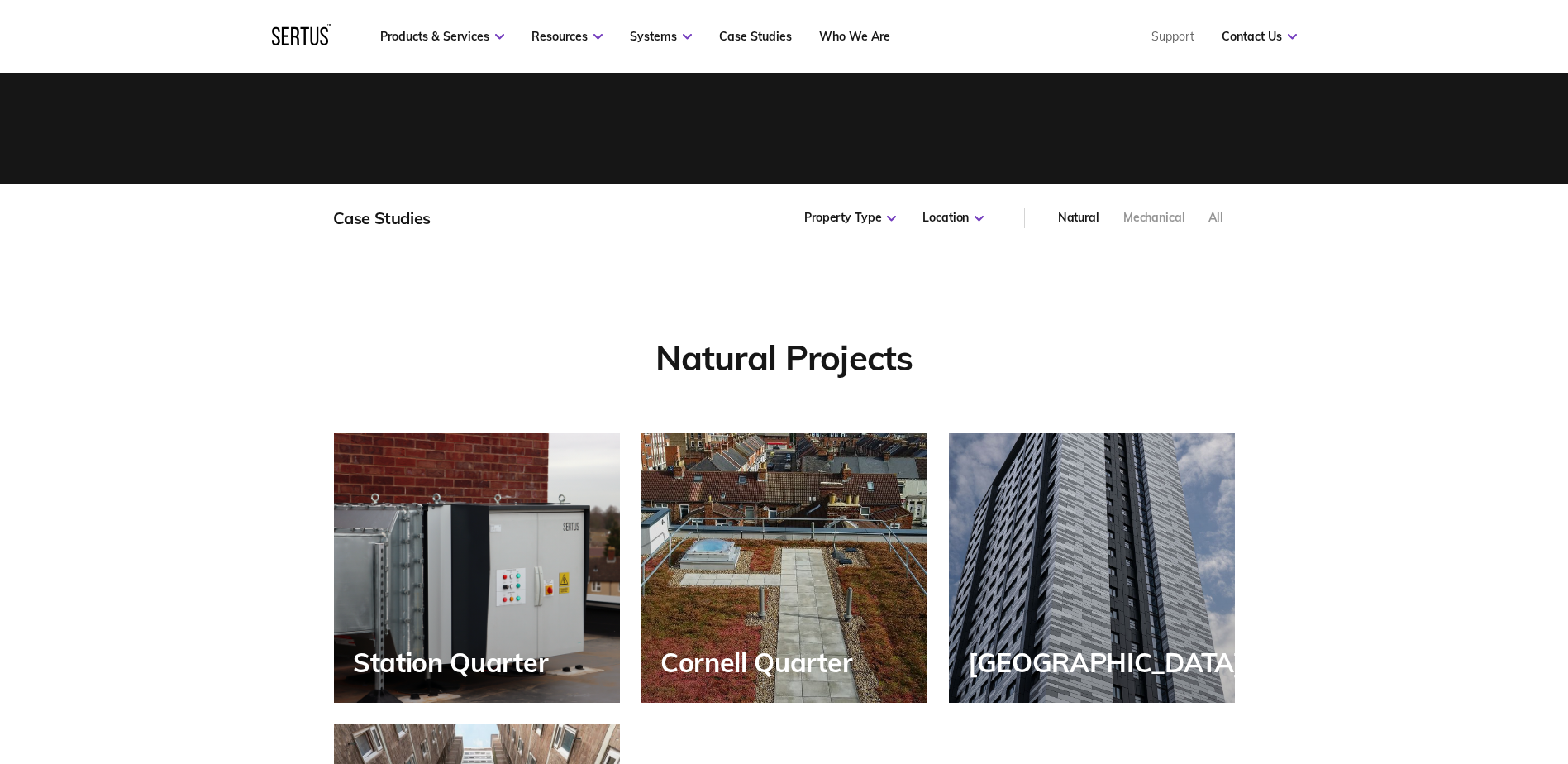
click at [389, 207] on div "Case Studies Property Type All Public Commercial Hotel Student Accommodation Lo…" at bounding box center [784, 217] width 903 height 67
click at [997, 225] on div "Property Type All Public Commercial Hotel Student Accommodation Low-Rise Reside…" at bounding box center [894, 217] width 206 height 67
click at [961, 220] on div "Location" at bounding box center [952, 218] width 61 height 17
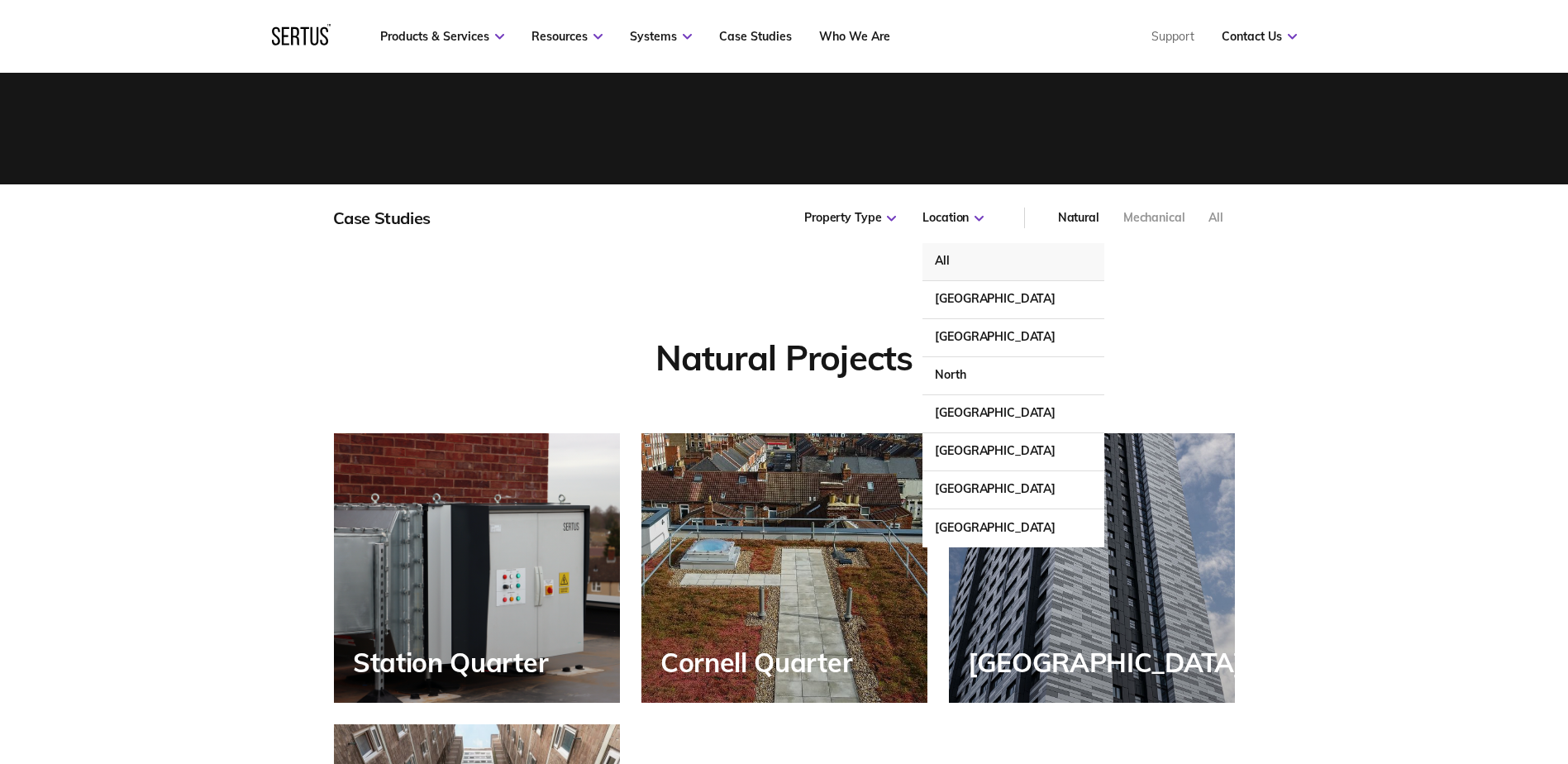
click at [1092, 219] on div "Natural" at bounding box center [1078, 218] width 42 height 17
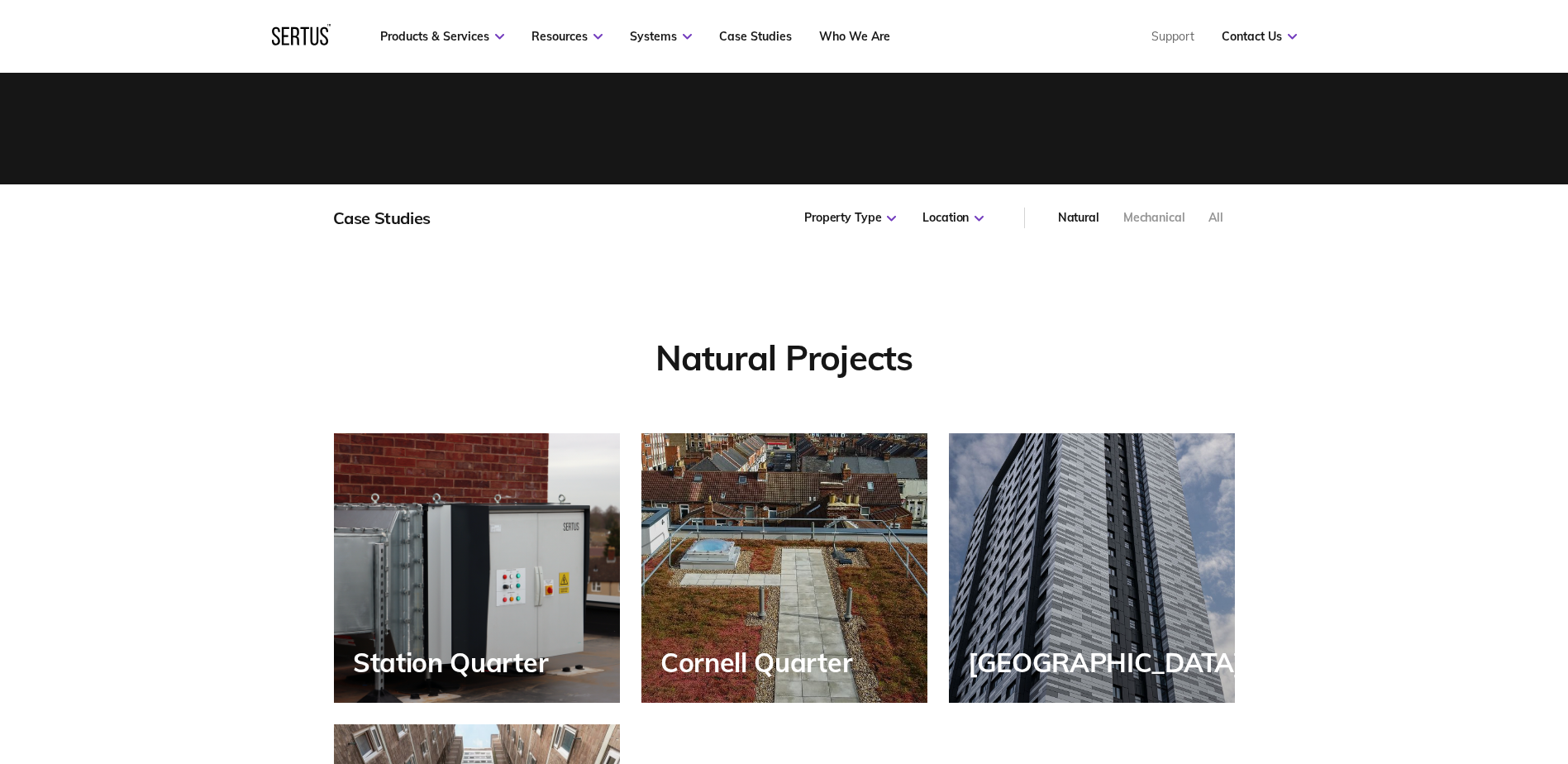
click at [1221, 219] on div "All" at bounding box center [1215, 218] width 15 height 17
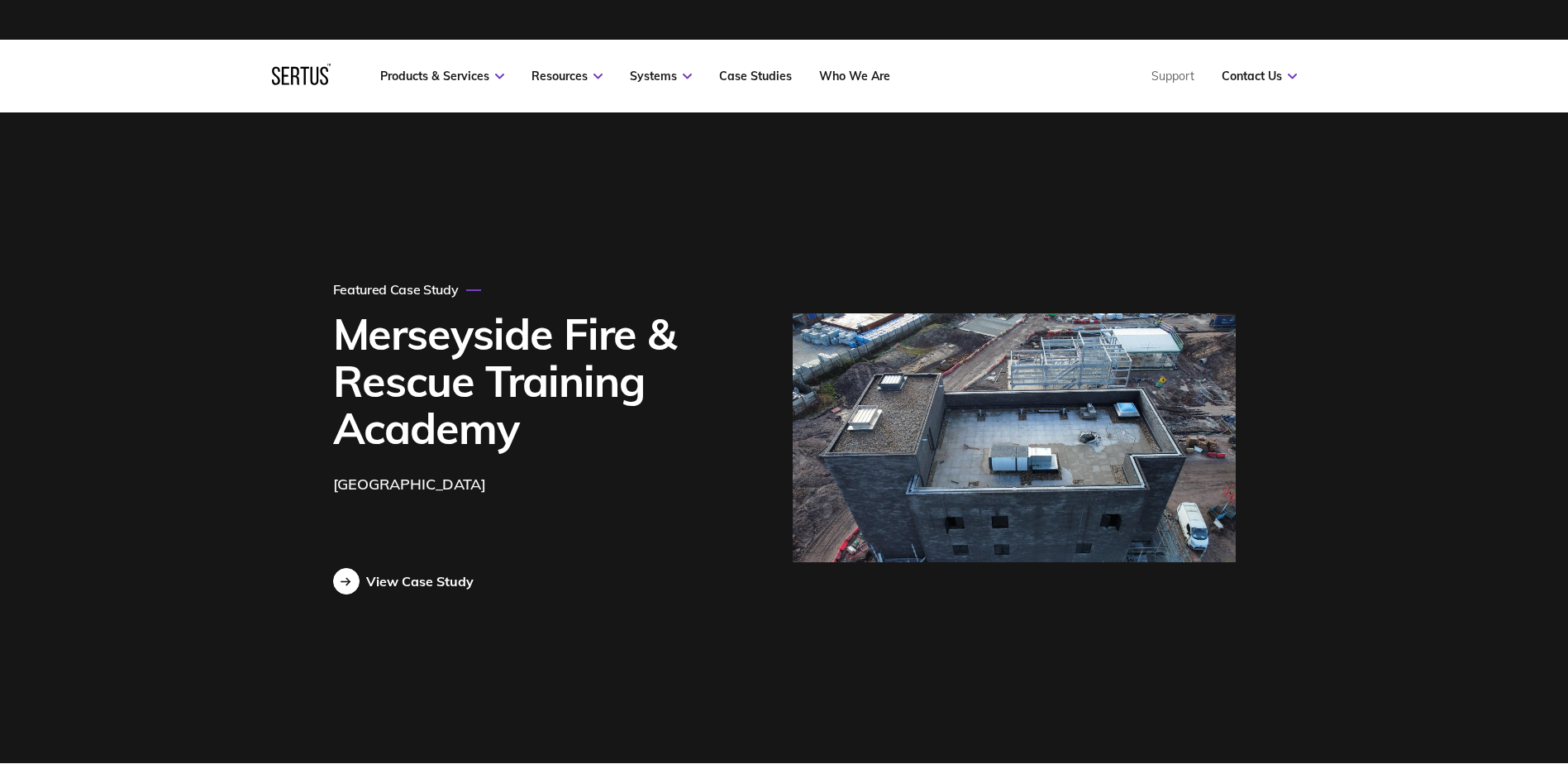
click at [420, 572] on link "View Case Study" at bounding box center [403, 581] width 140 height 27
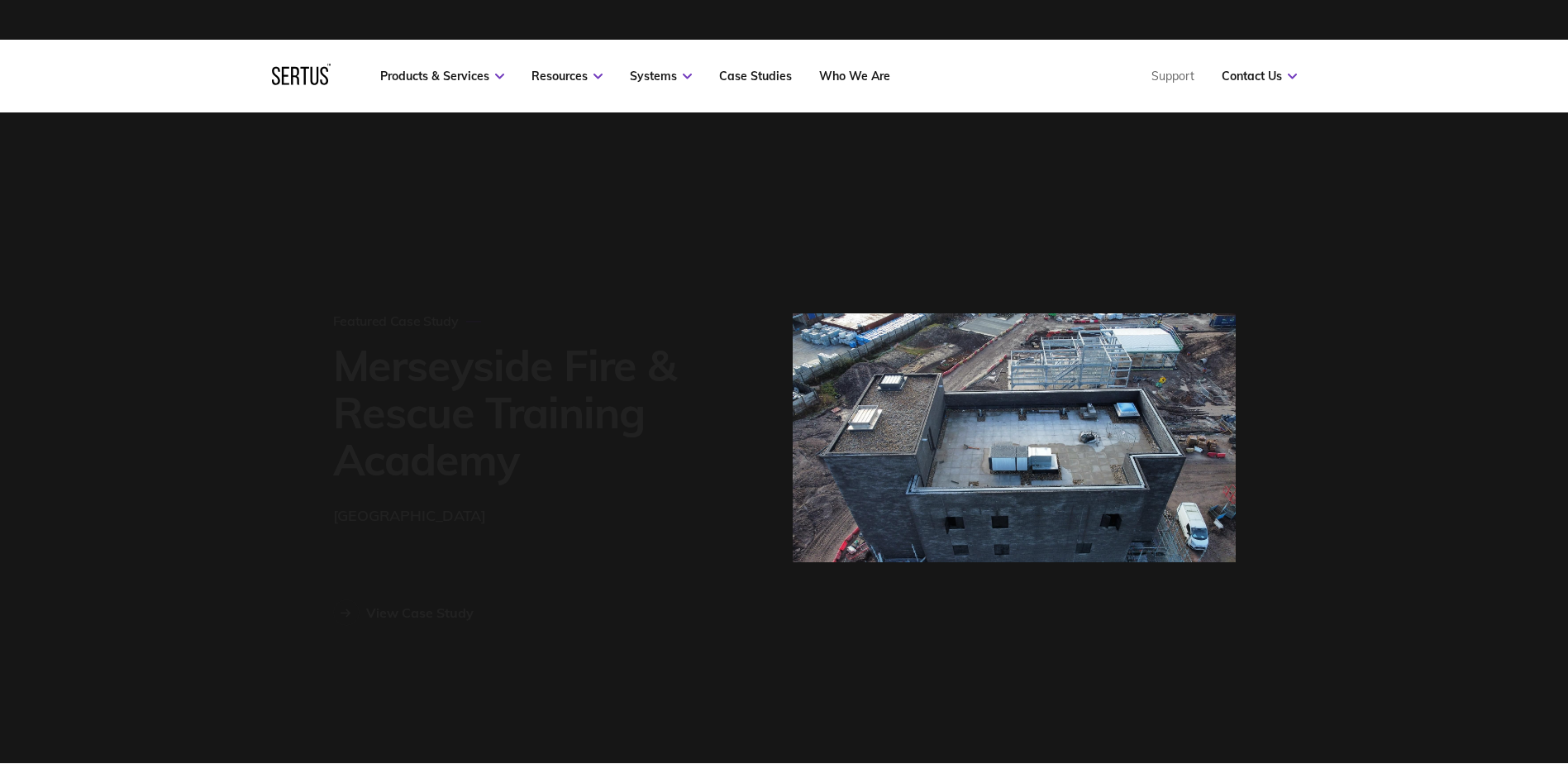
scroll to position [1194, 947]
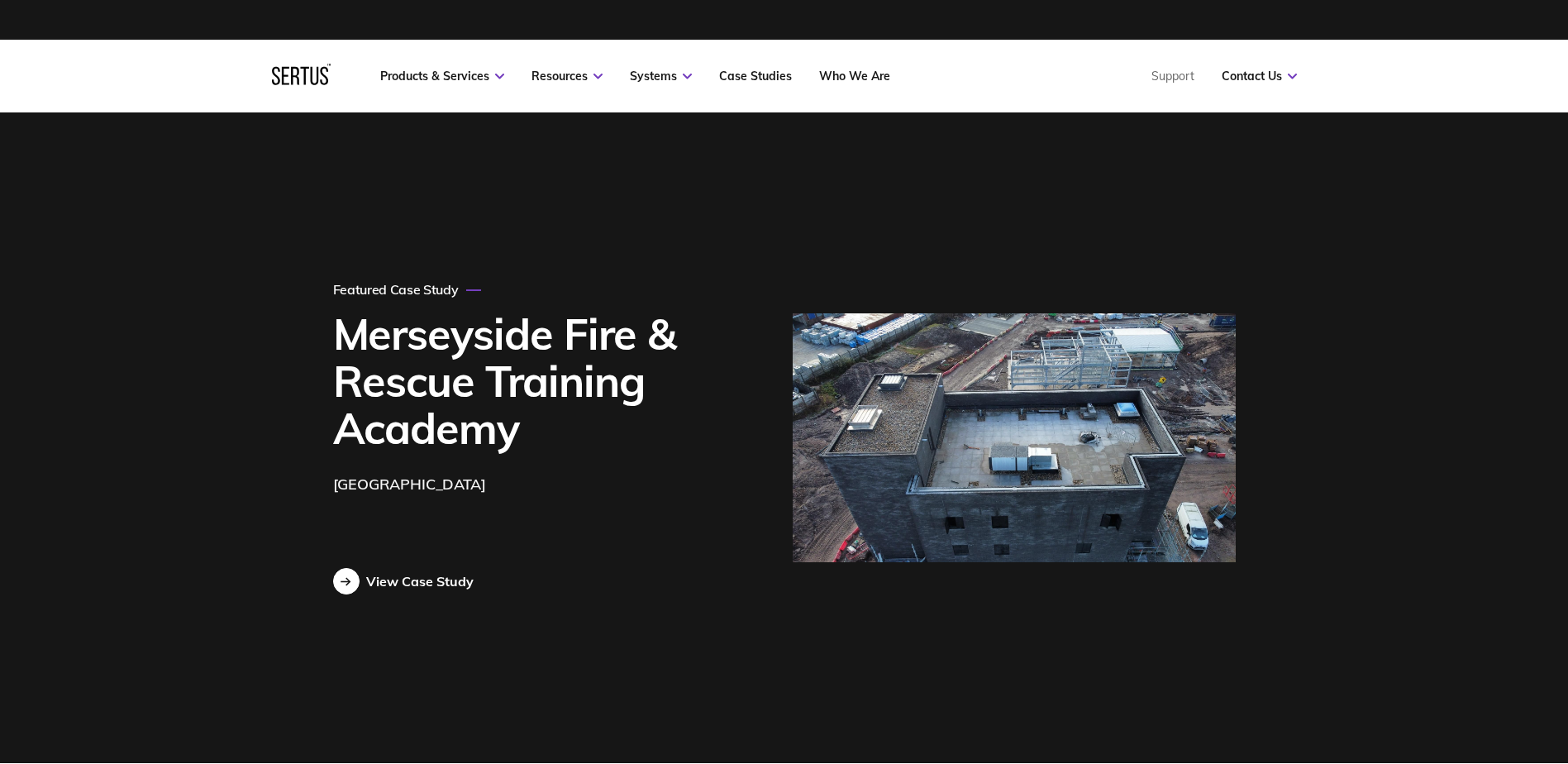
click at [414, 584] on div "View Case Study" at bounding box center [419, 581] width 107 height 17
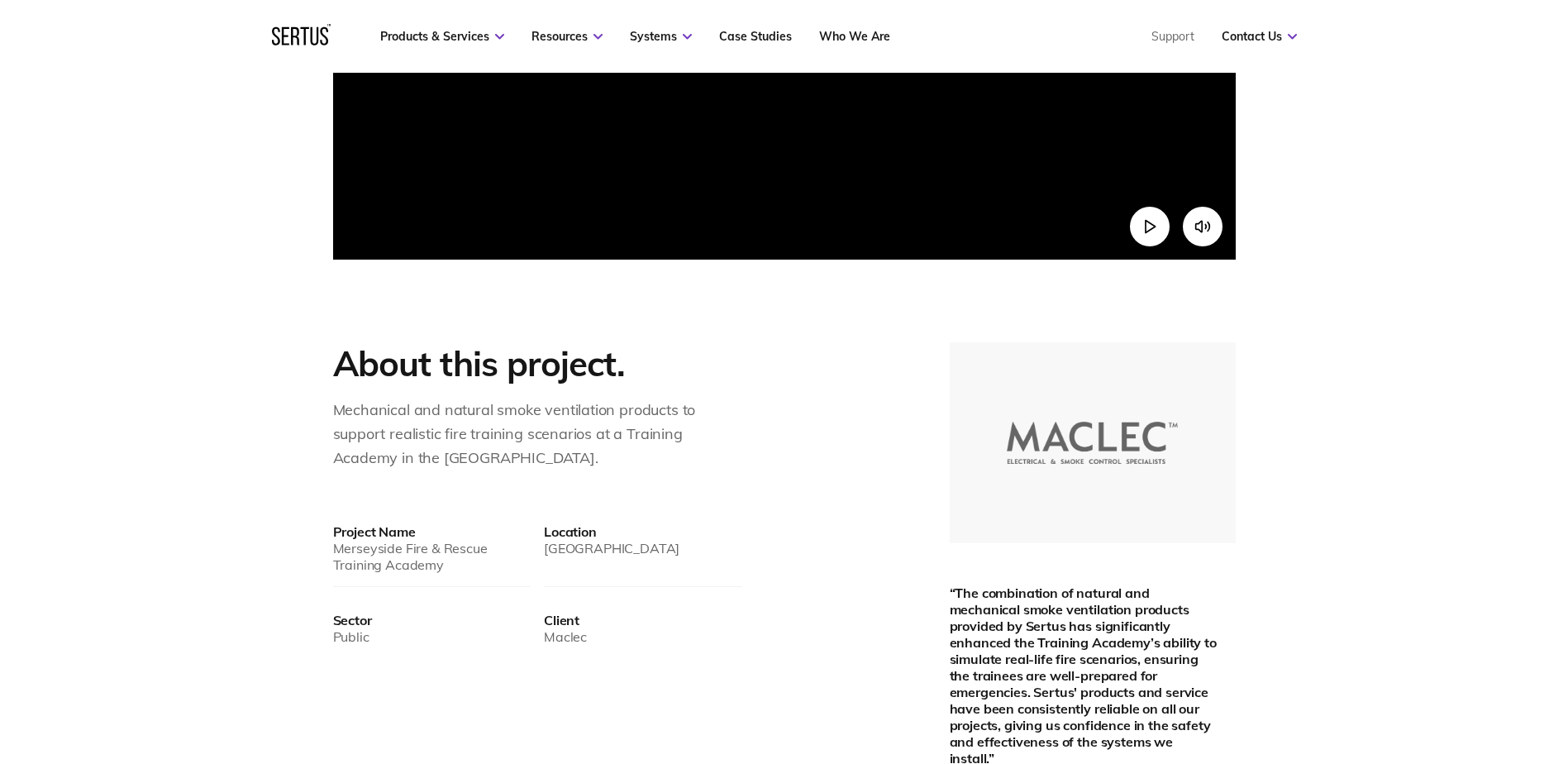
scroll to position [744, 0]
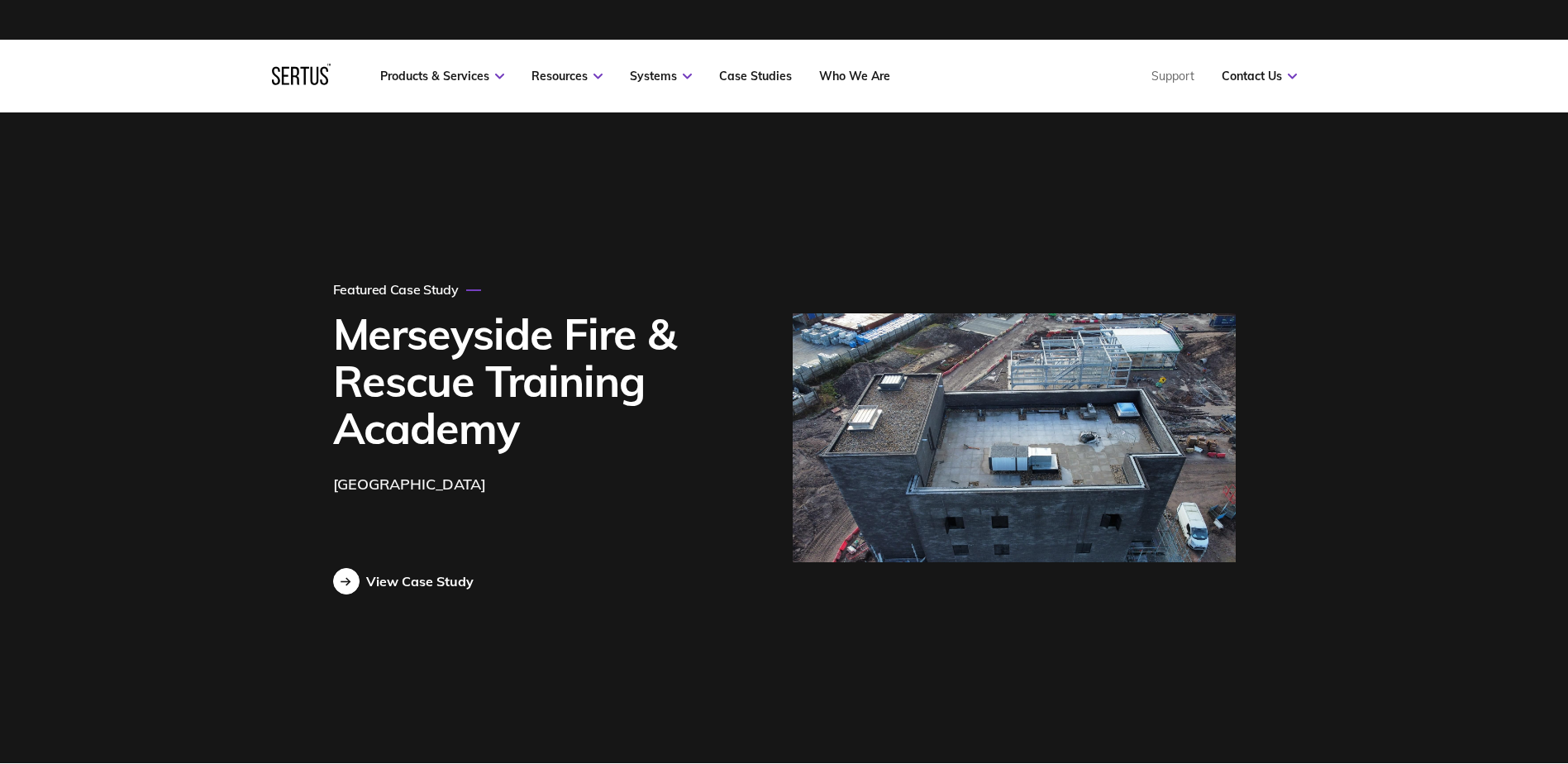
click at [446, 581] on div "View Case Study" at bounding box center [419, 581] width 107 height 17
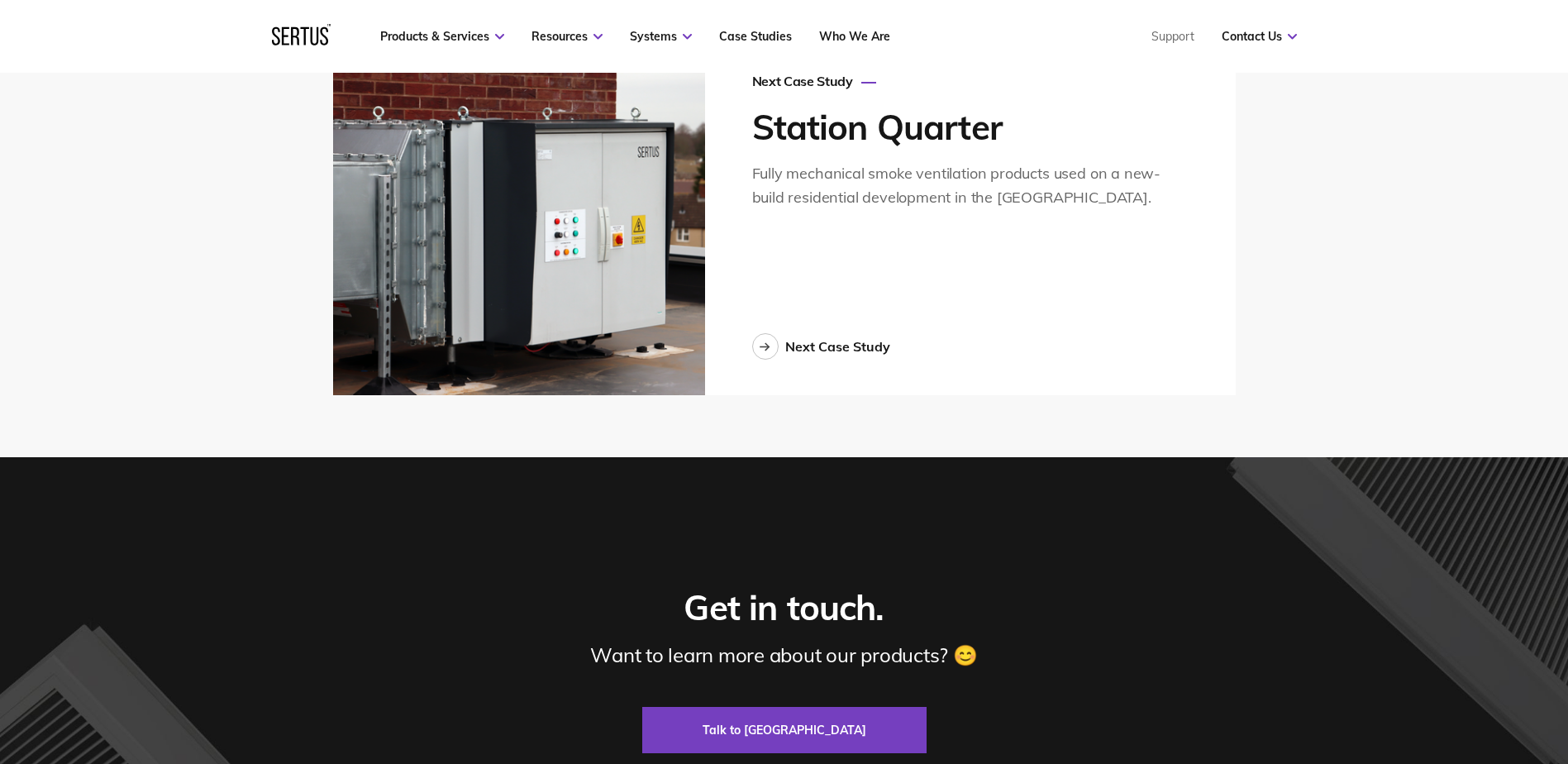
scroll to position [4628, 0]
